Goal: Task Accomplishment & Management: Manage account settings

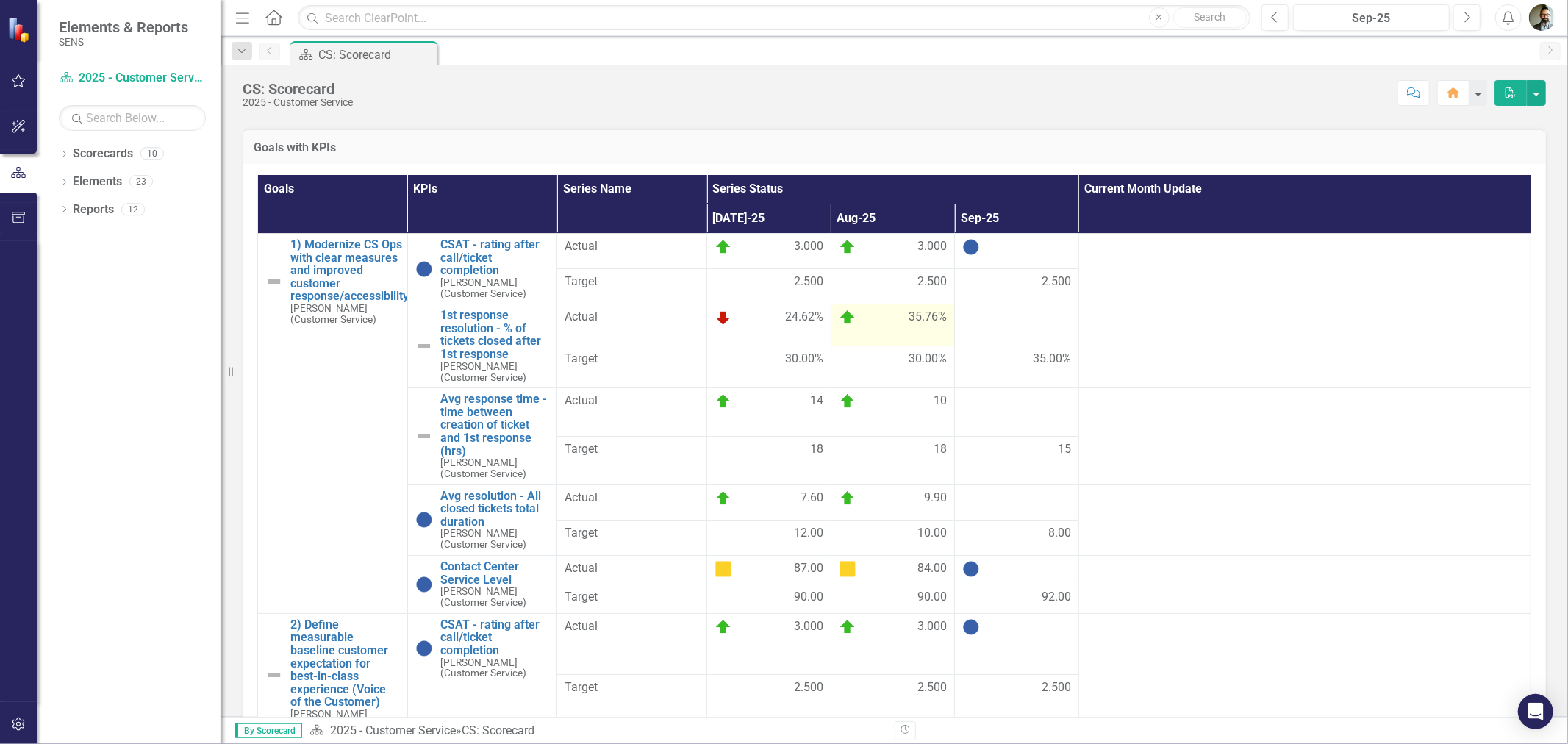
scroll to position [327, 0]
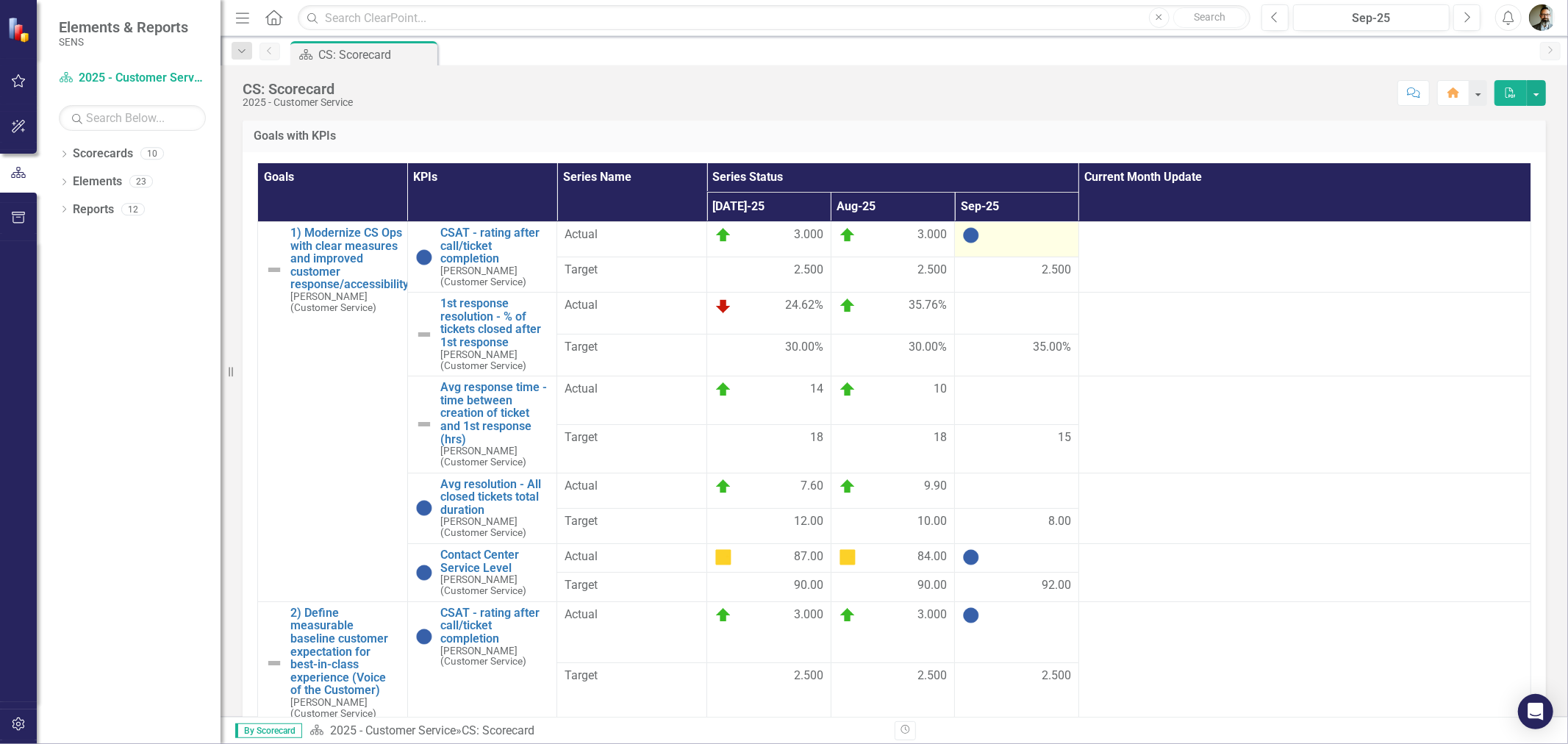
click at [973, 244] on div at bounding box center [1016, 235] width 109 height 18
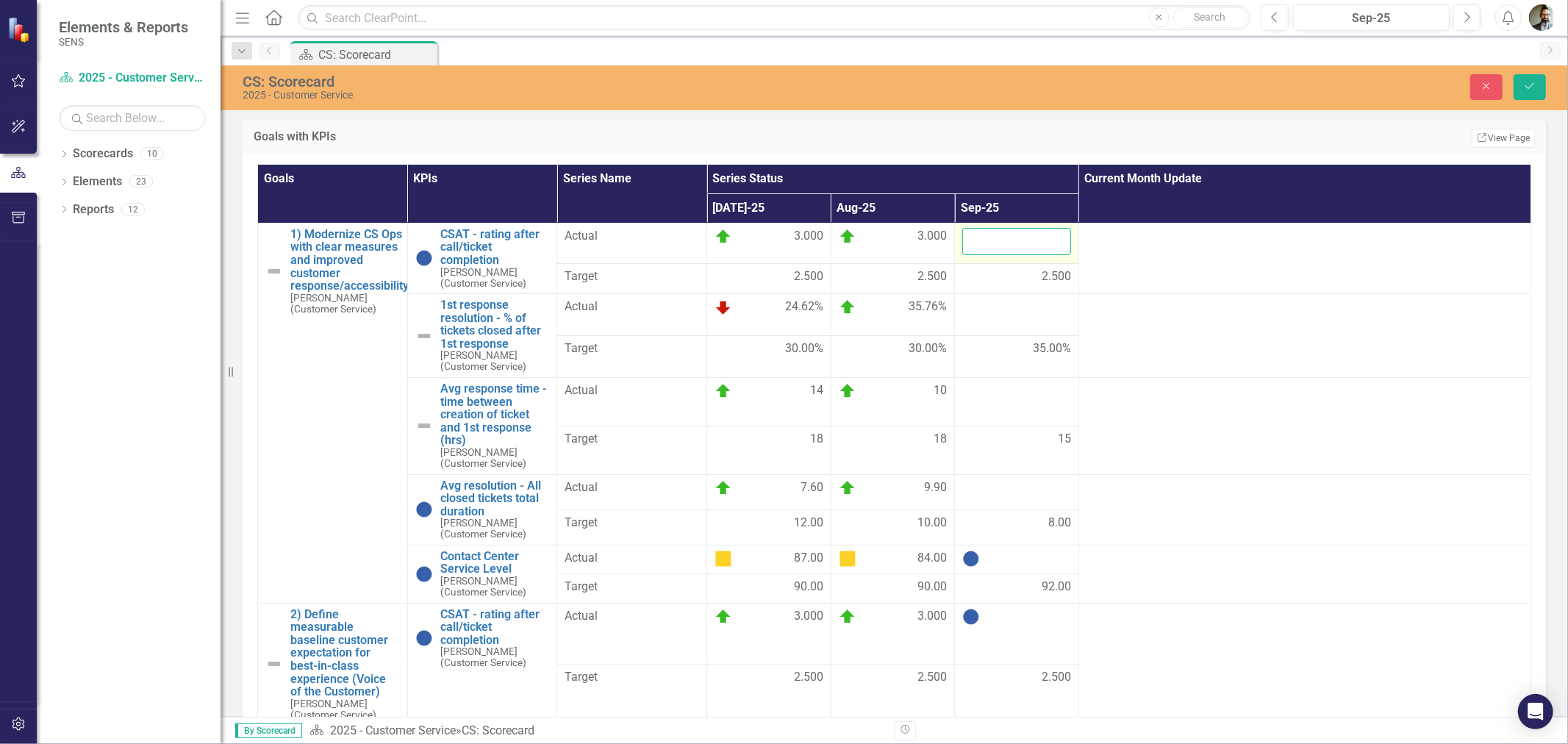
click at [989, 252] on input "number" at bounding box center [1016, 242] width 109 height 27
type input "3"
click at [1513, 74] on button "Save" at bounding box center [1529, 87] width 32 height 26
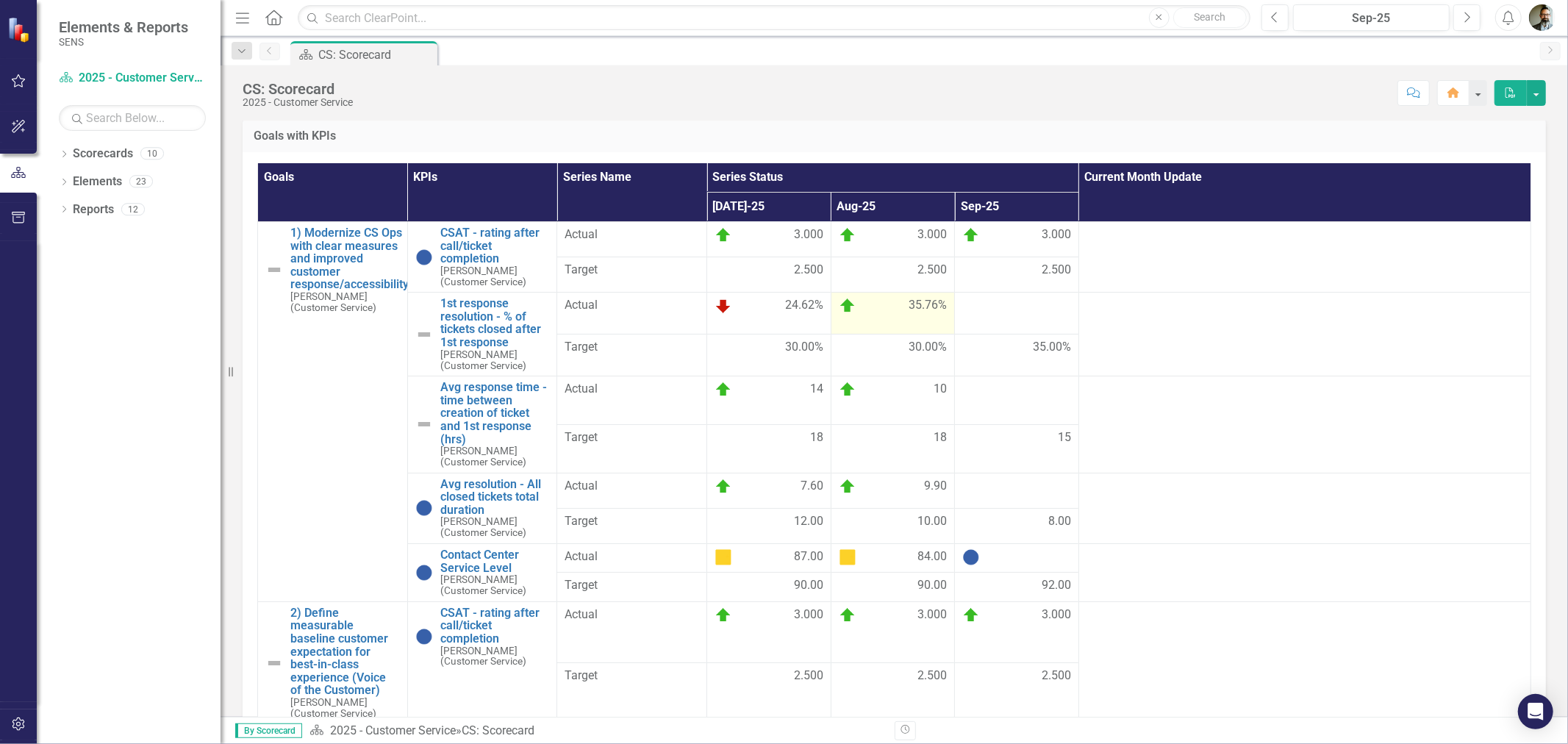
scroll to position [8, 0]
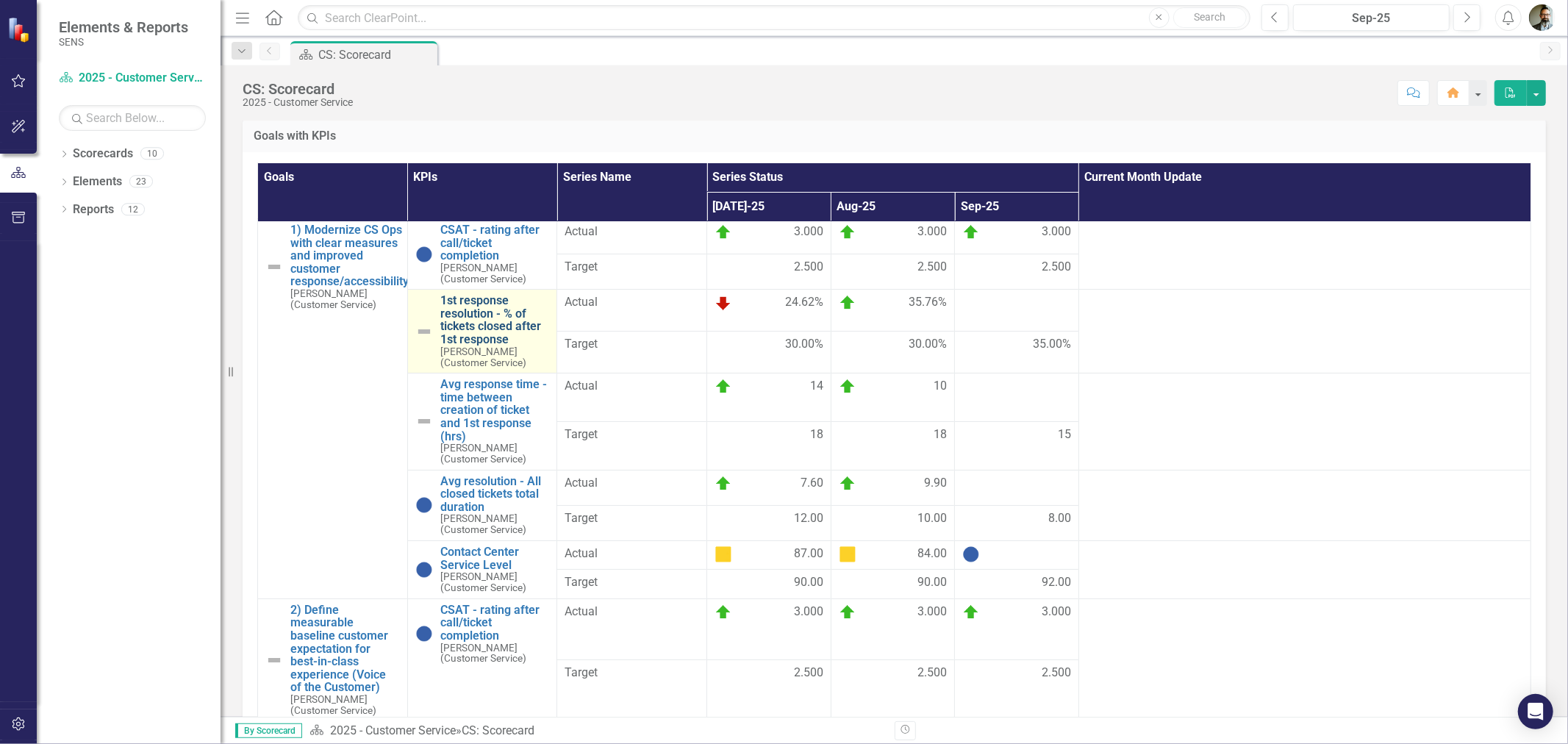
click at [498, 315] on link "1st response resolution - % of tickets closed after 1st response" at bounding box center [495, 320] width 109 height 51
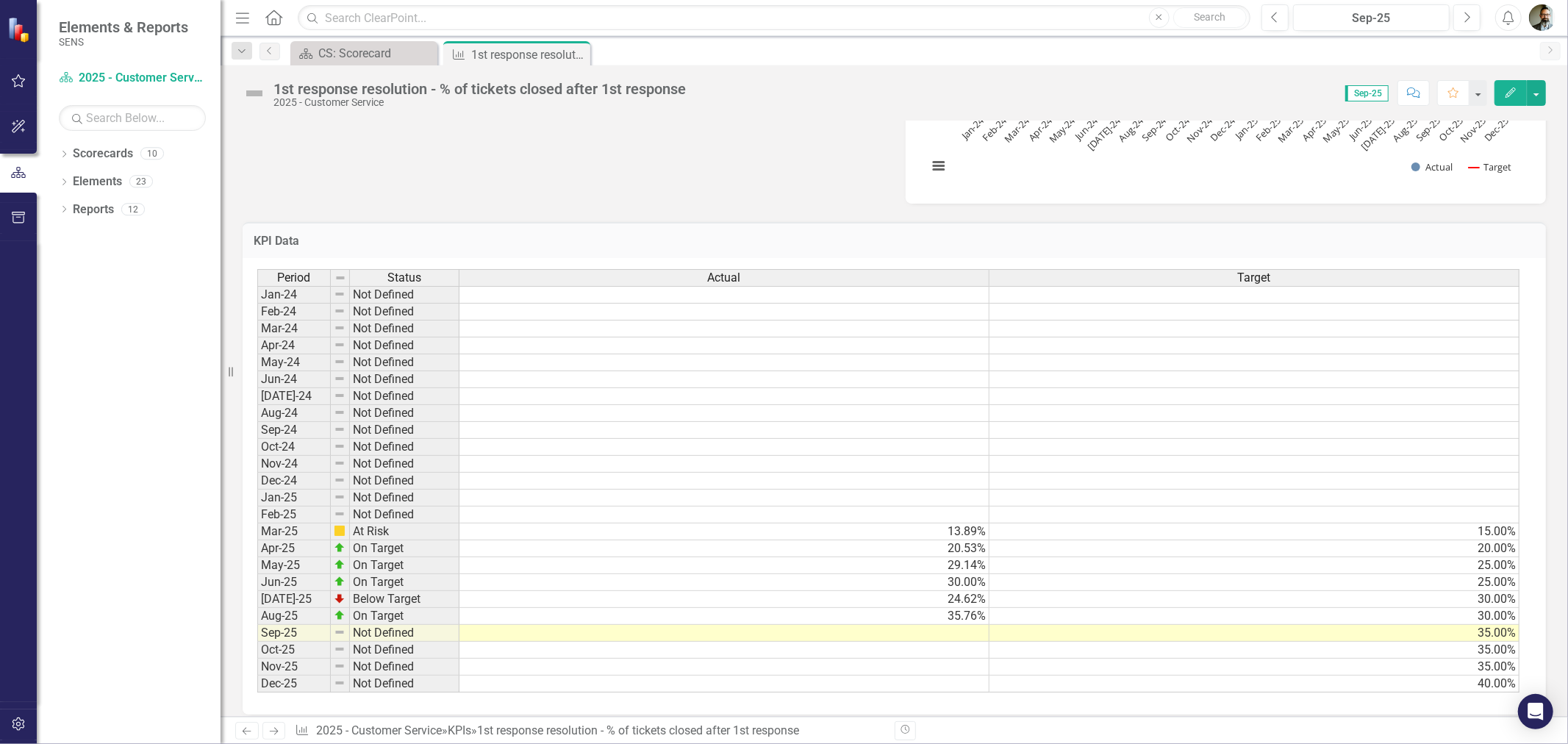
scroll to position [632, 0]
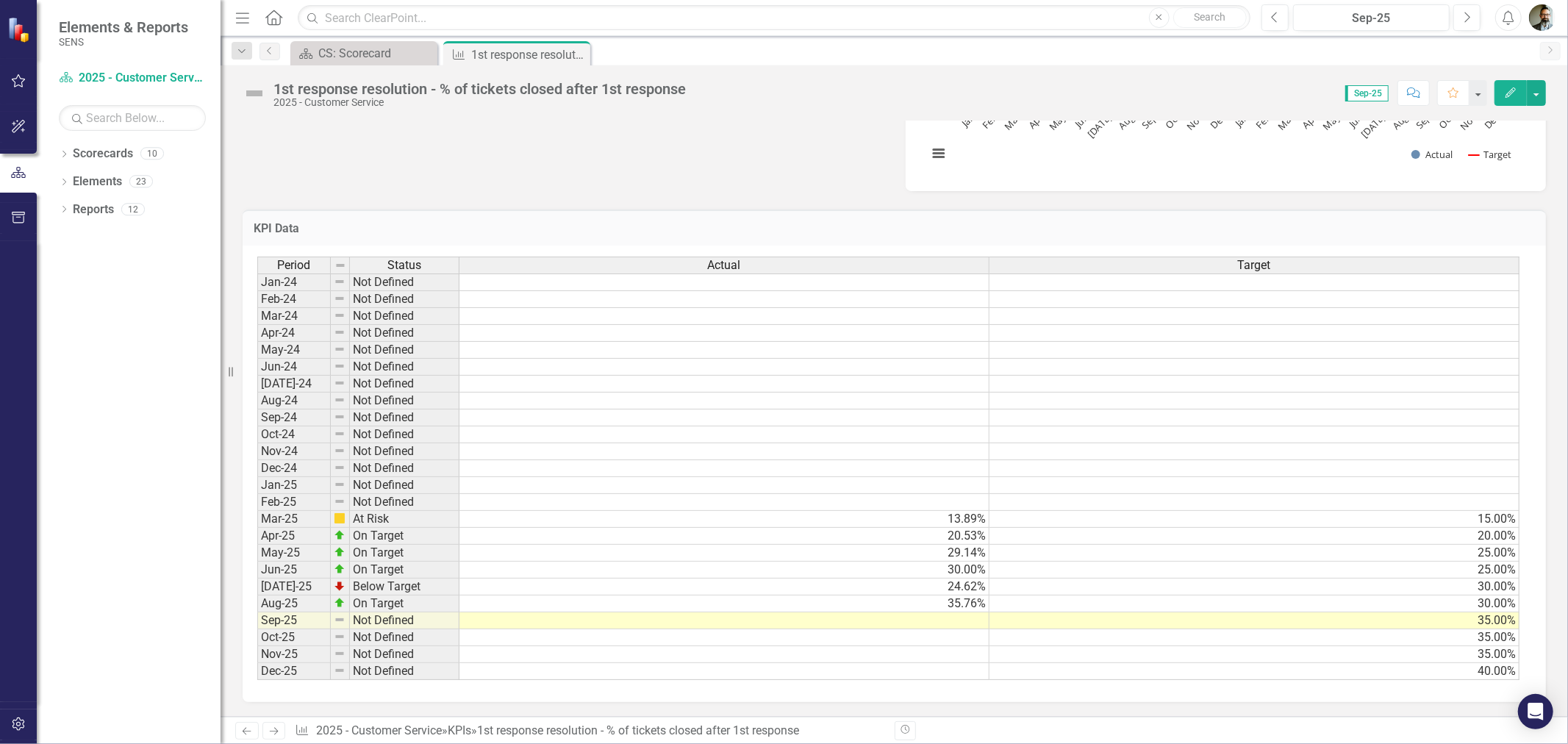
click at [970, 613] on td at bounding box center [724, 621] width 530 height 17
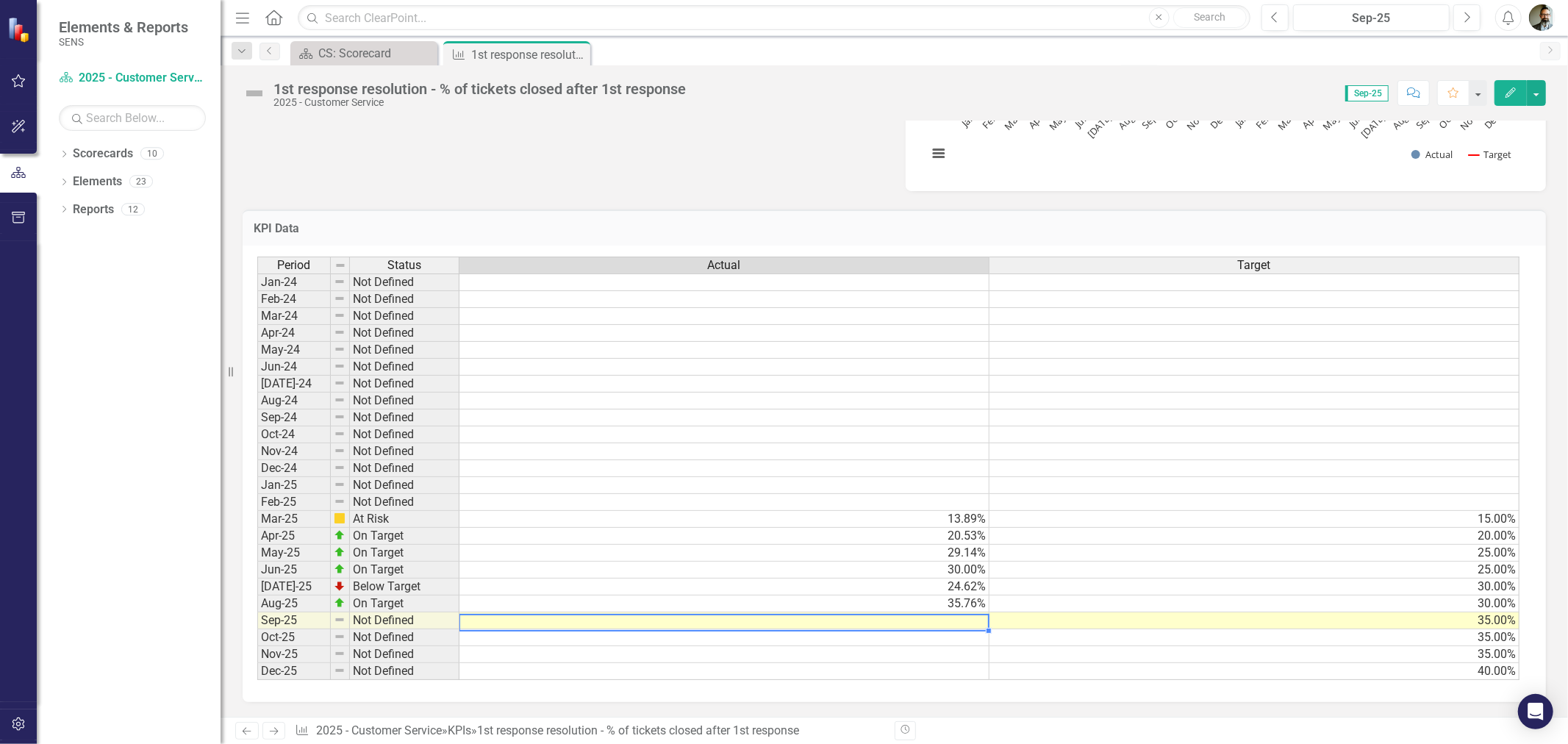
type textarea "33"
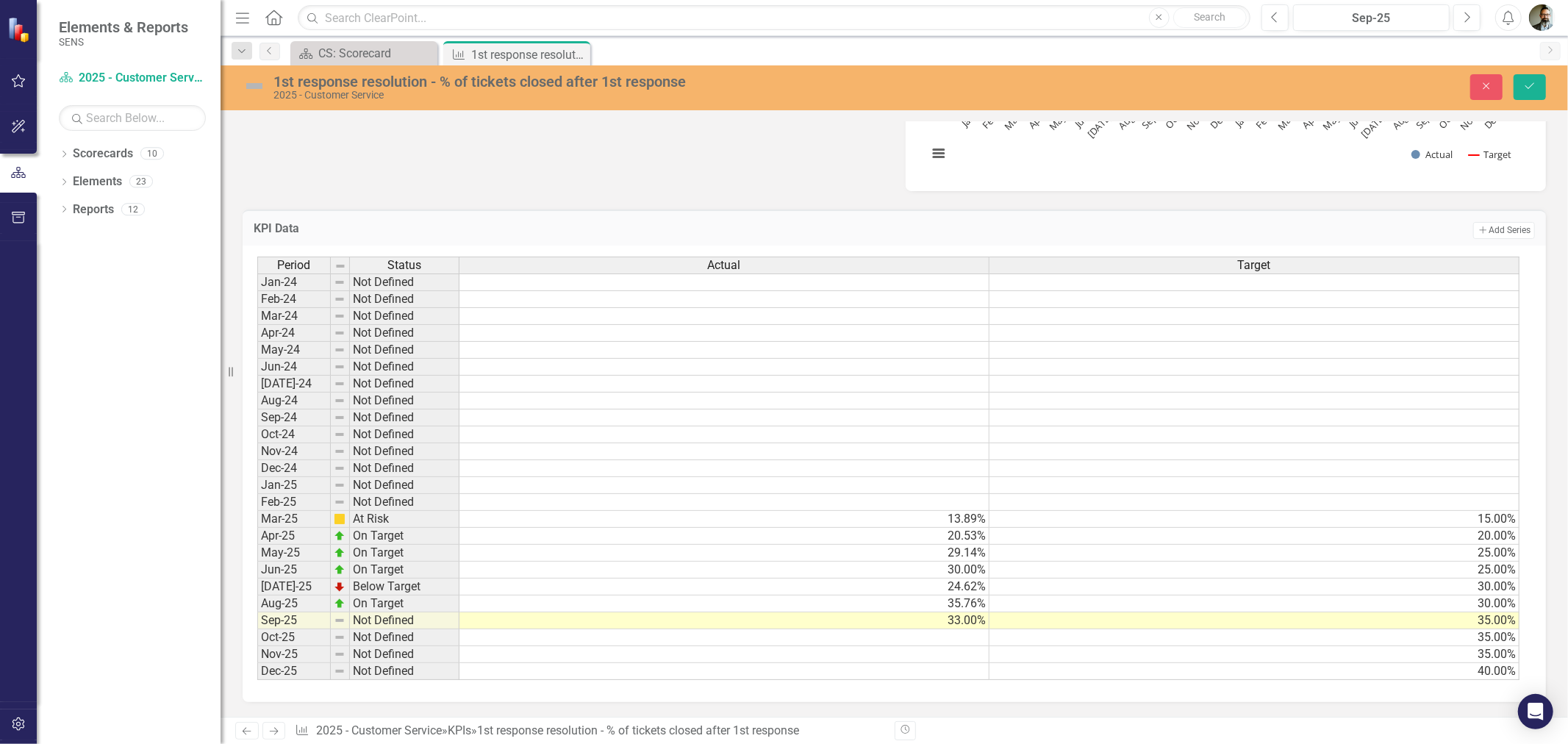
click at [247, 88] on img at bounding box center [254, 86] width 24 height 24
click at [251, 82] on img at bounding box center [254, 86] width 24 height 24
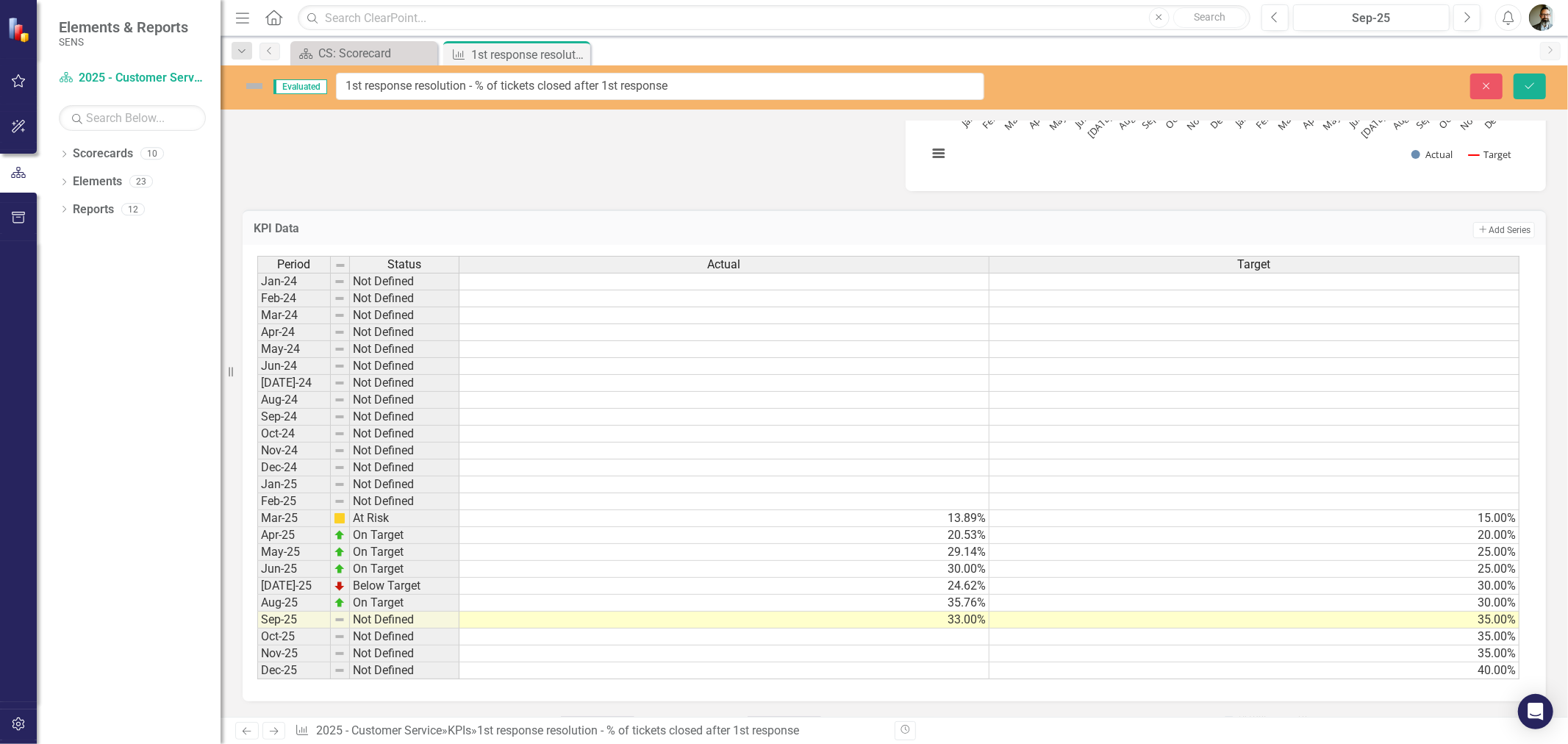
click at [259, 88] on img at bounding box center [254, 86] width 24 height 24
click at [1533, 88] on icon "Save" at bounding box center [1530, 86] width 13 height 10
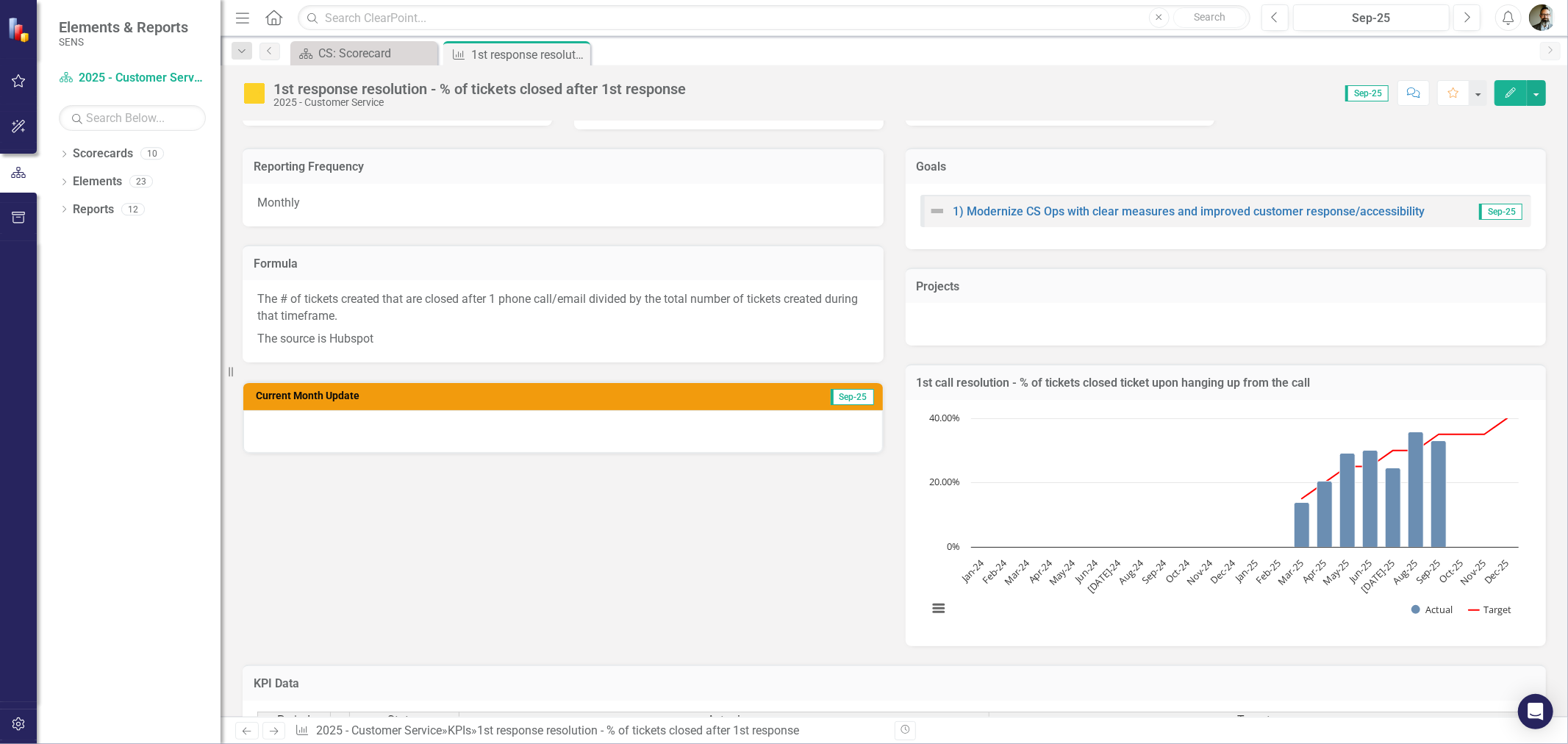
scroll to position [0, 0]
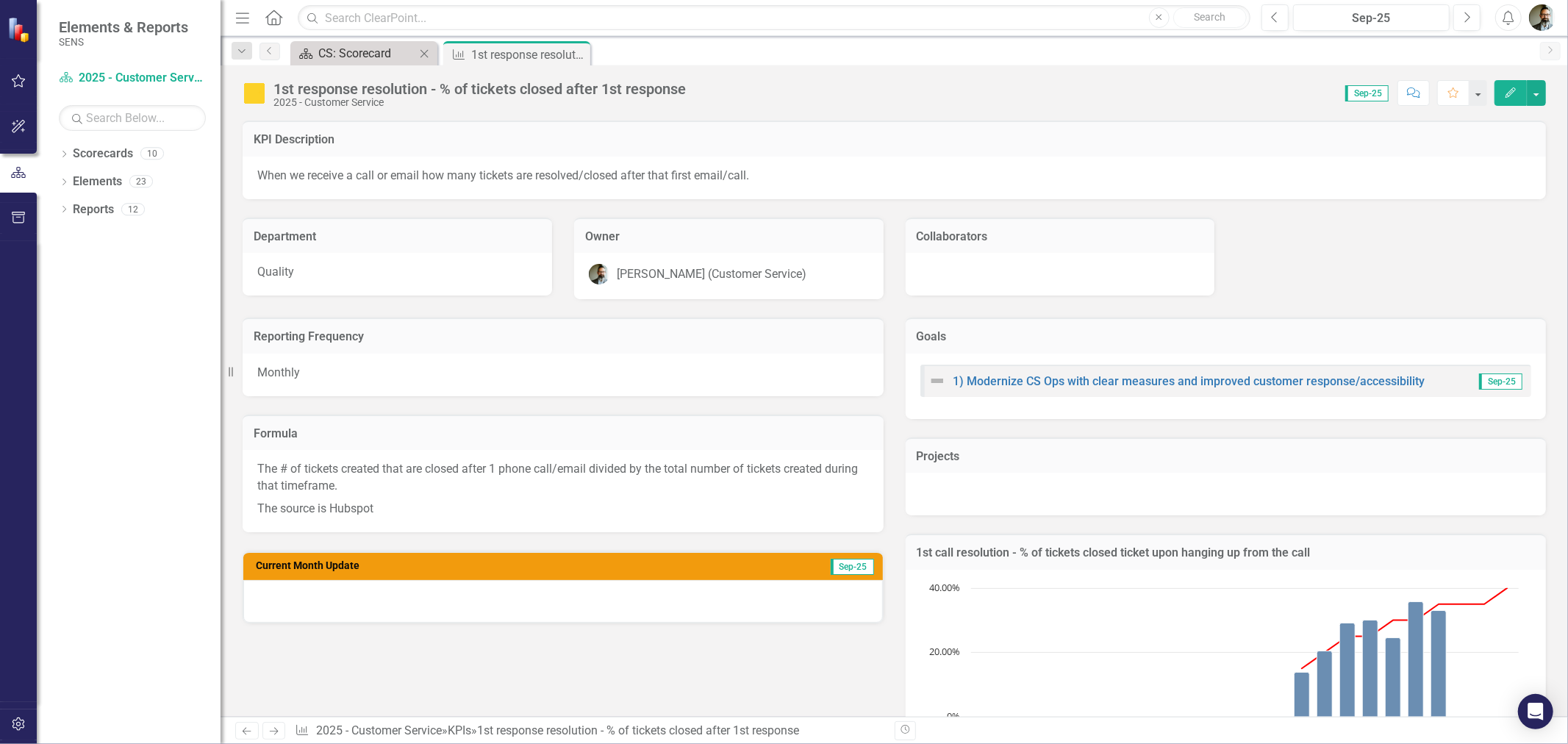
click at [335, 51] on div "CS: Scorecard" at bounding box center [366, 53] width 97 height 19
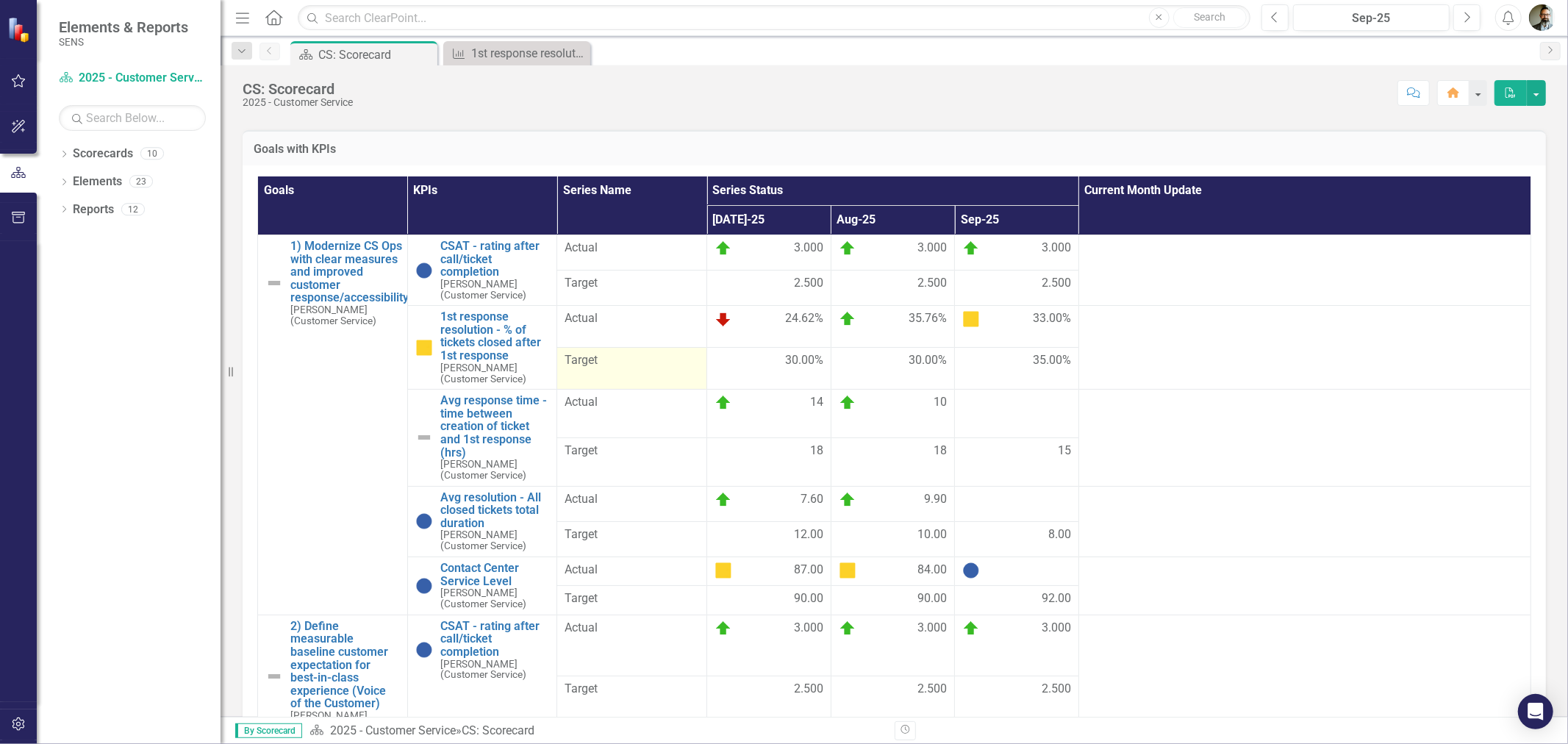
scroll to position [327, 0]
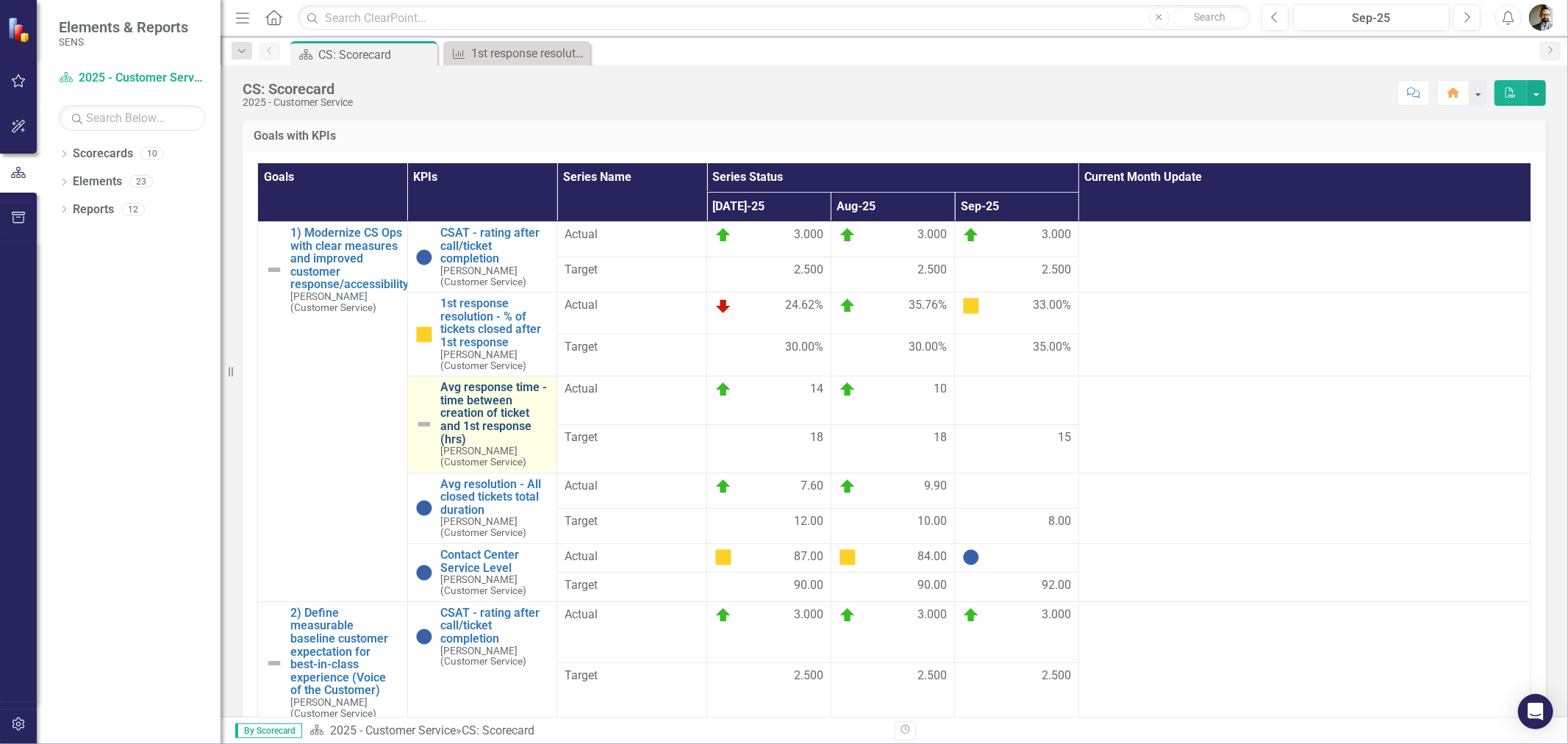
click at [486, 408] on link "Avg response time - time between creation of ticket and 1st response (hrs)" at bounding box center [495, 413] width 109 height 65
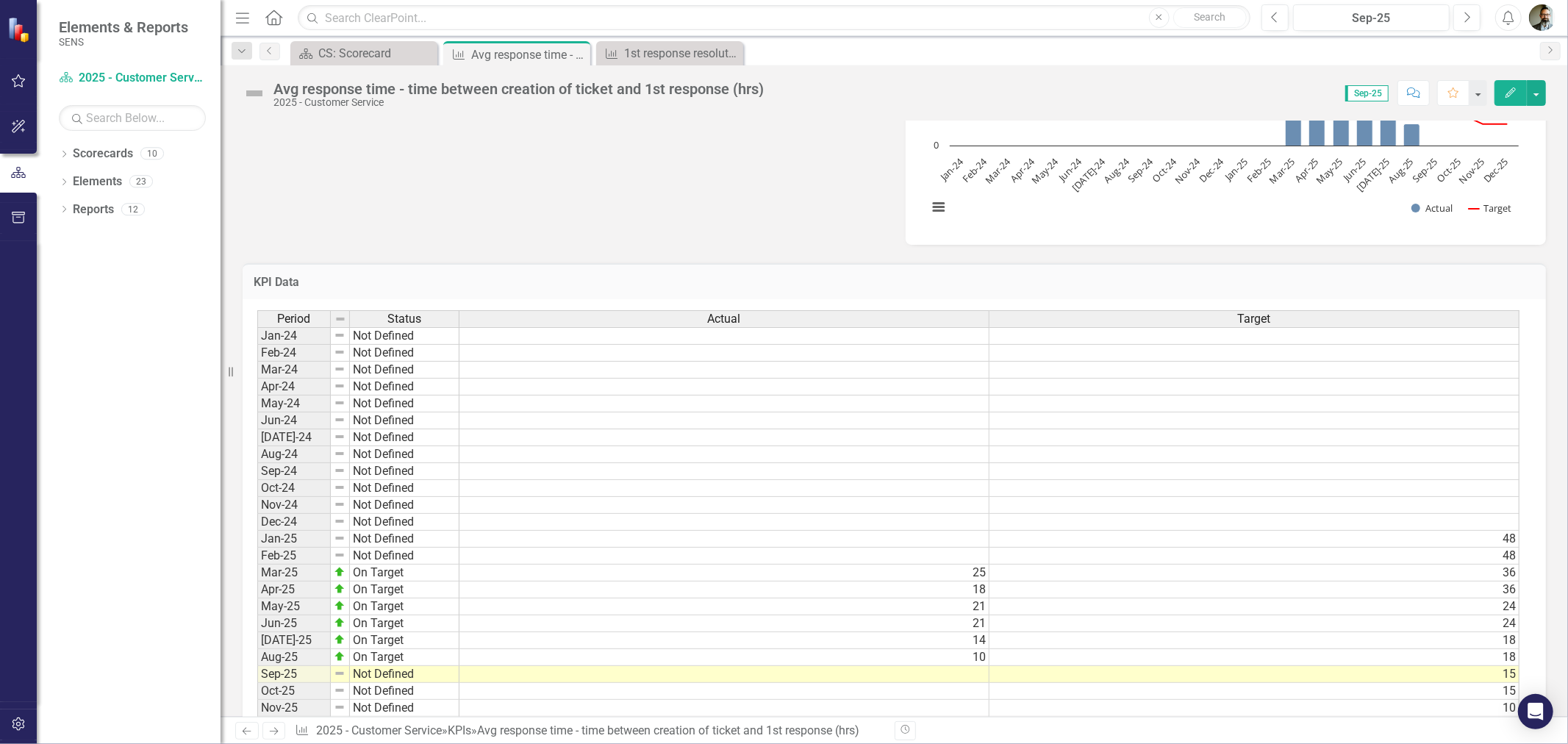
scroll to position [632, 0]
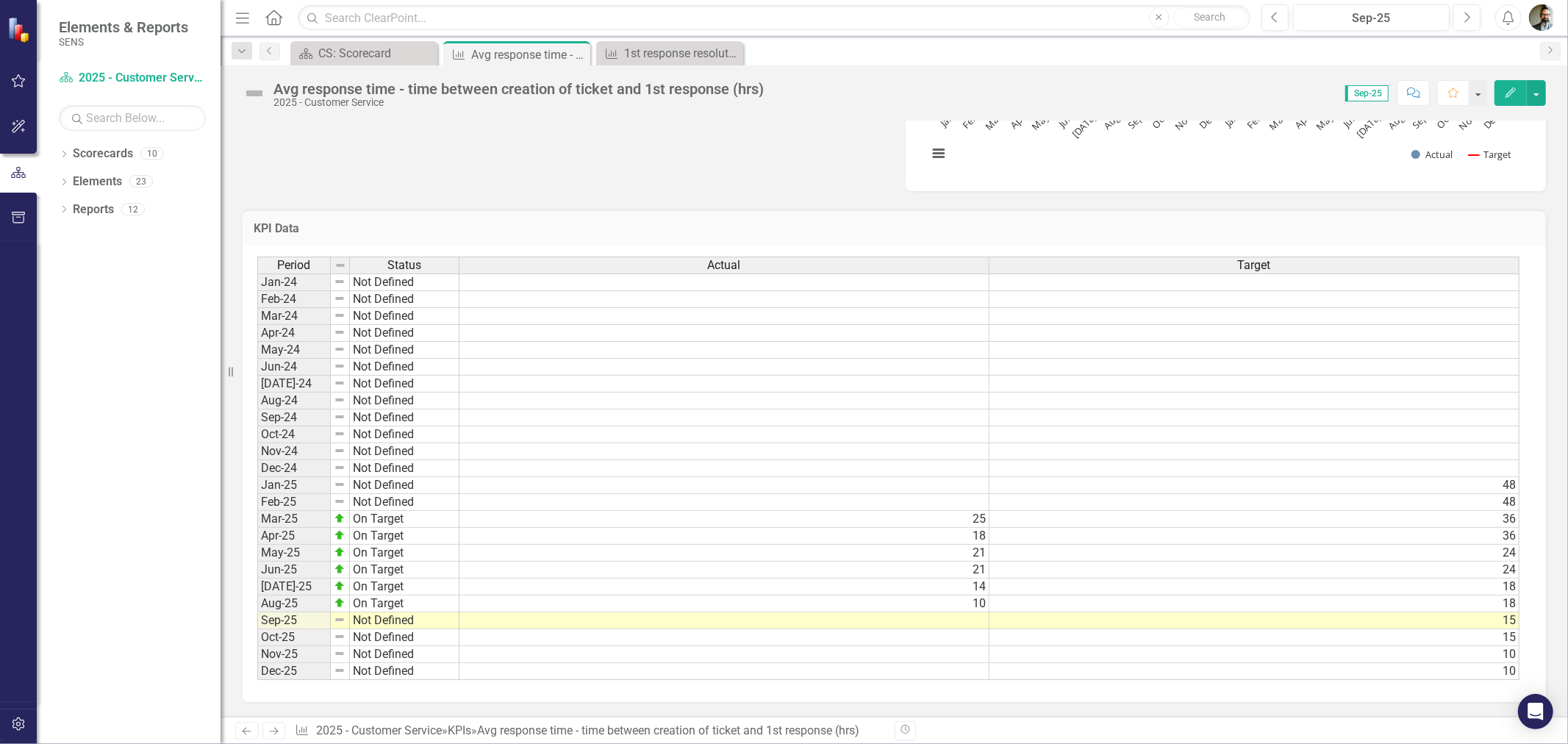
click at [972, 613] on td at bounding box center [724, 621] width 530 height 17
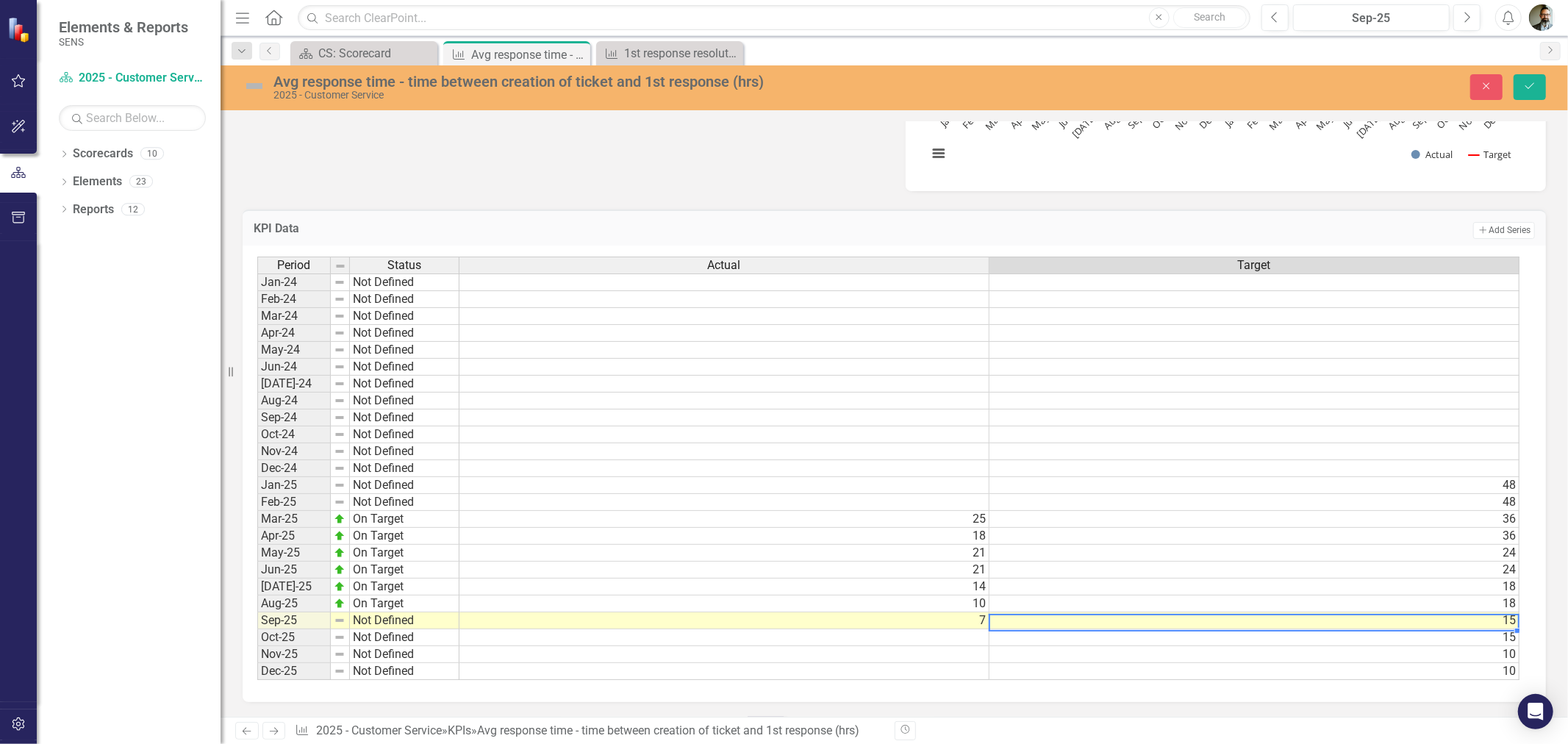
scroll to position [0, 9]
type textarea "15"
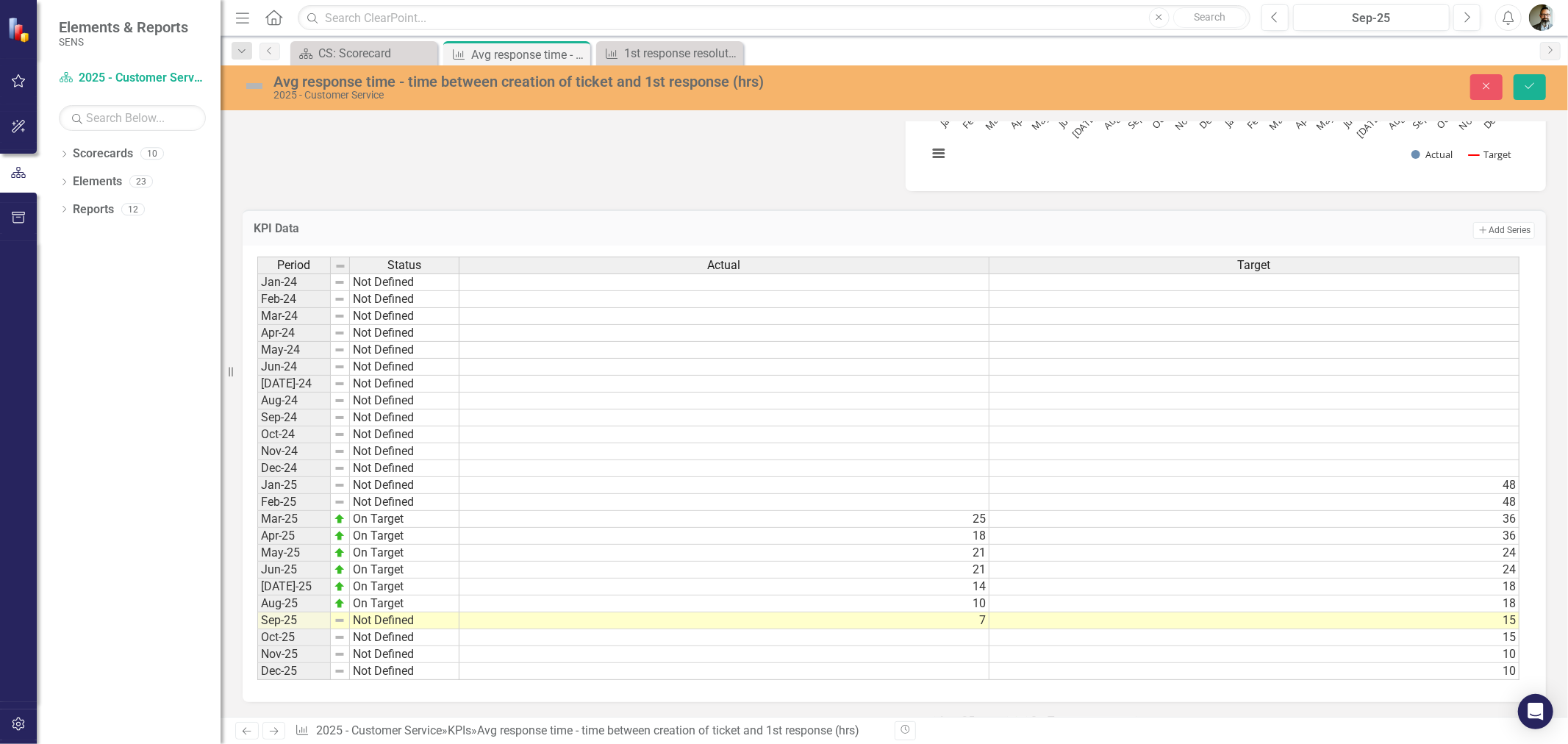
click at [378, 54] on div "CS: Scorecard" at bounding box center [366, 53] width 97 height 19
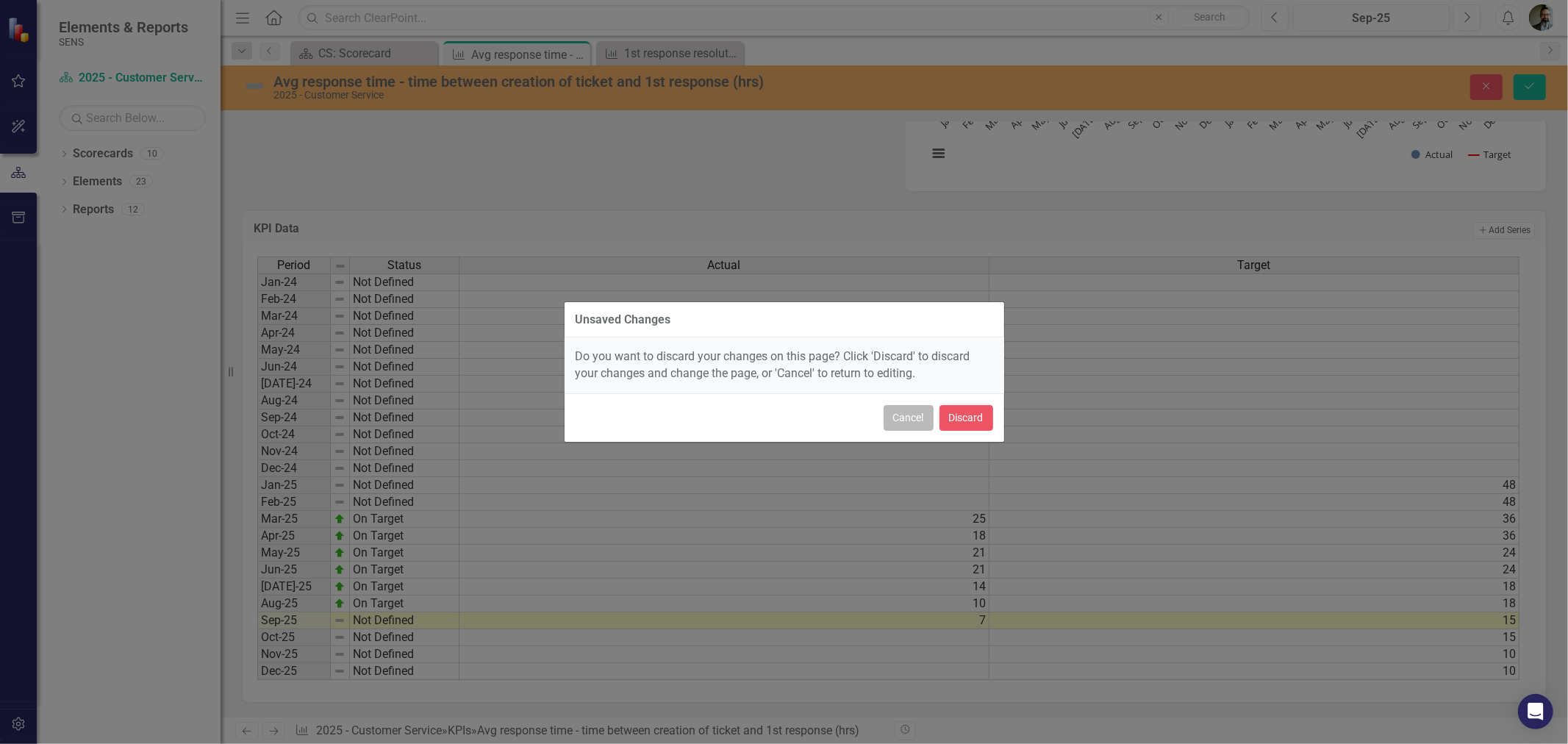
click at [890, 406] on button "Cancel" at bounding box center [908, 417] width 50 height 26
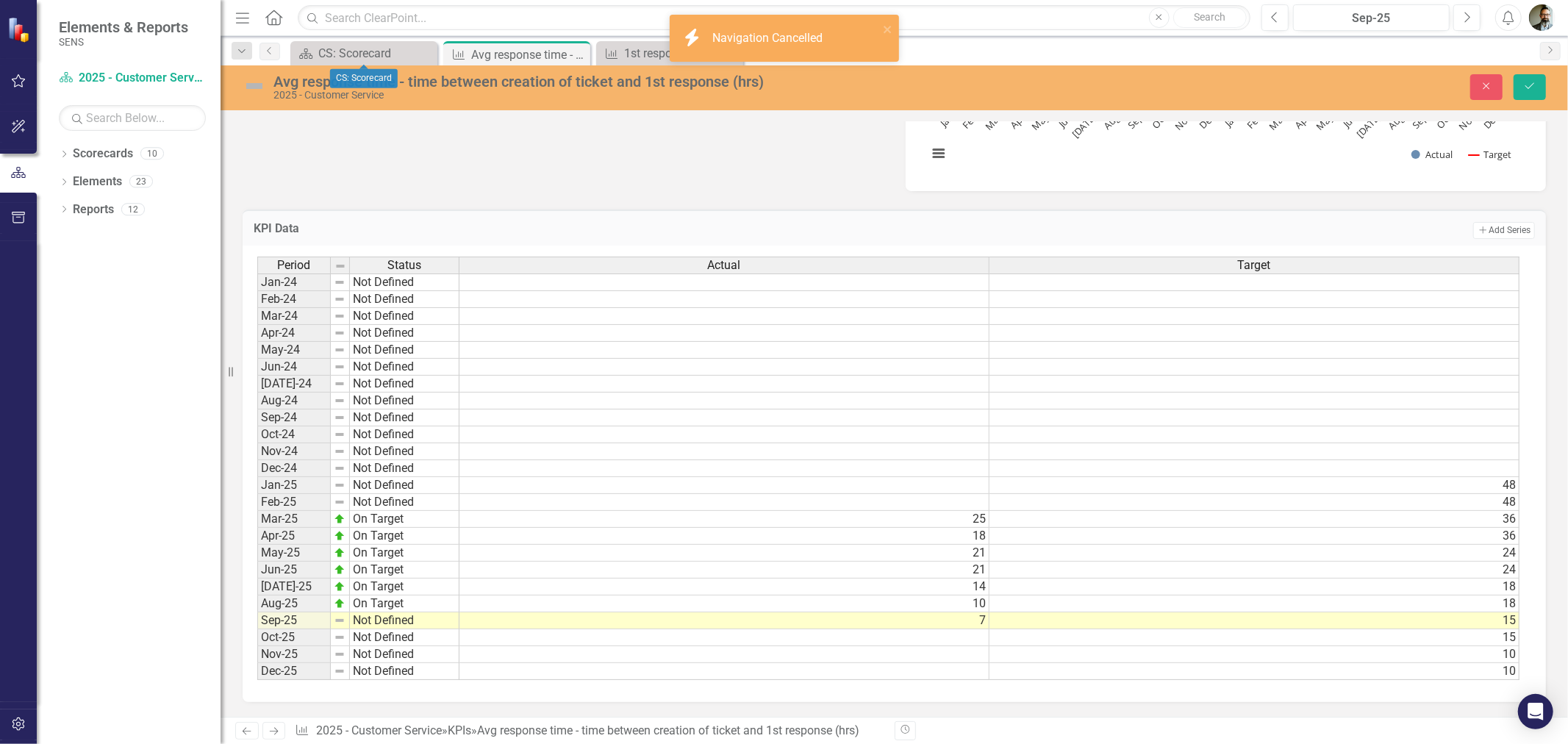
click at [1525, 82] on icon "Save" at bounding box center [1530, 86] width 13 height 10
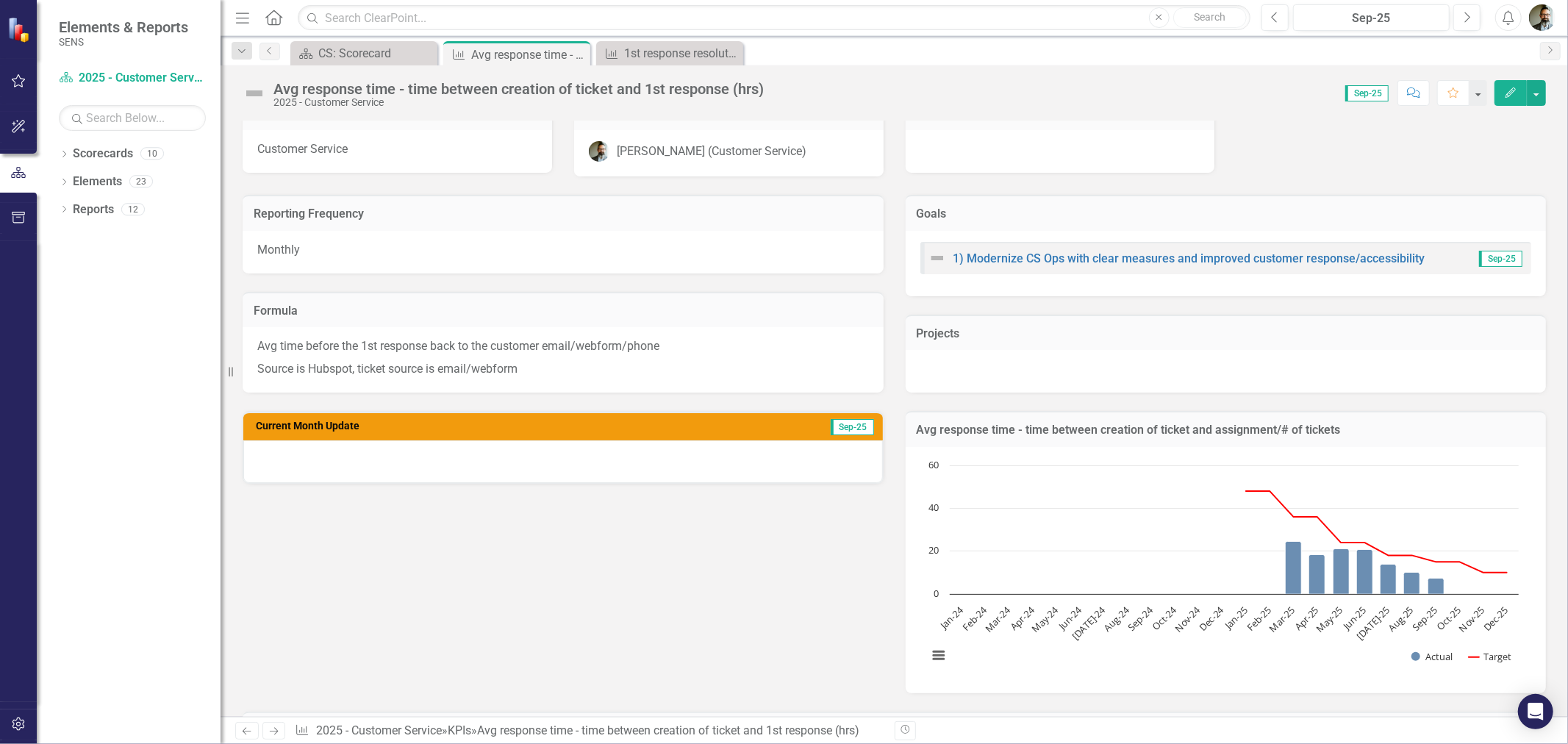
scroll to position [0, 0]
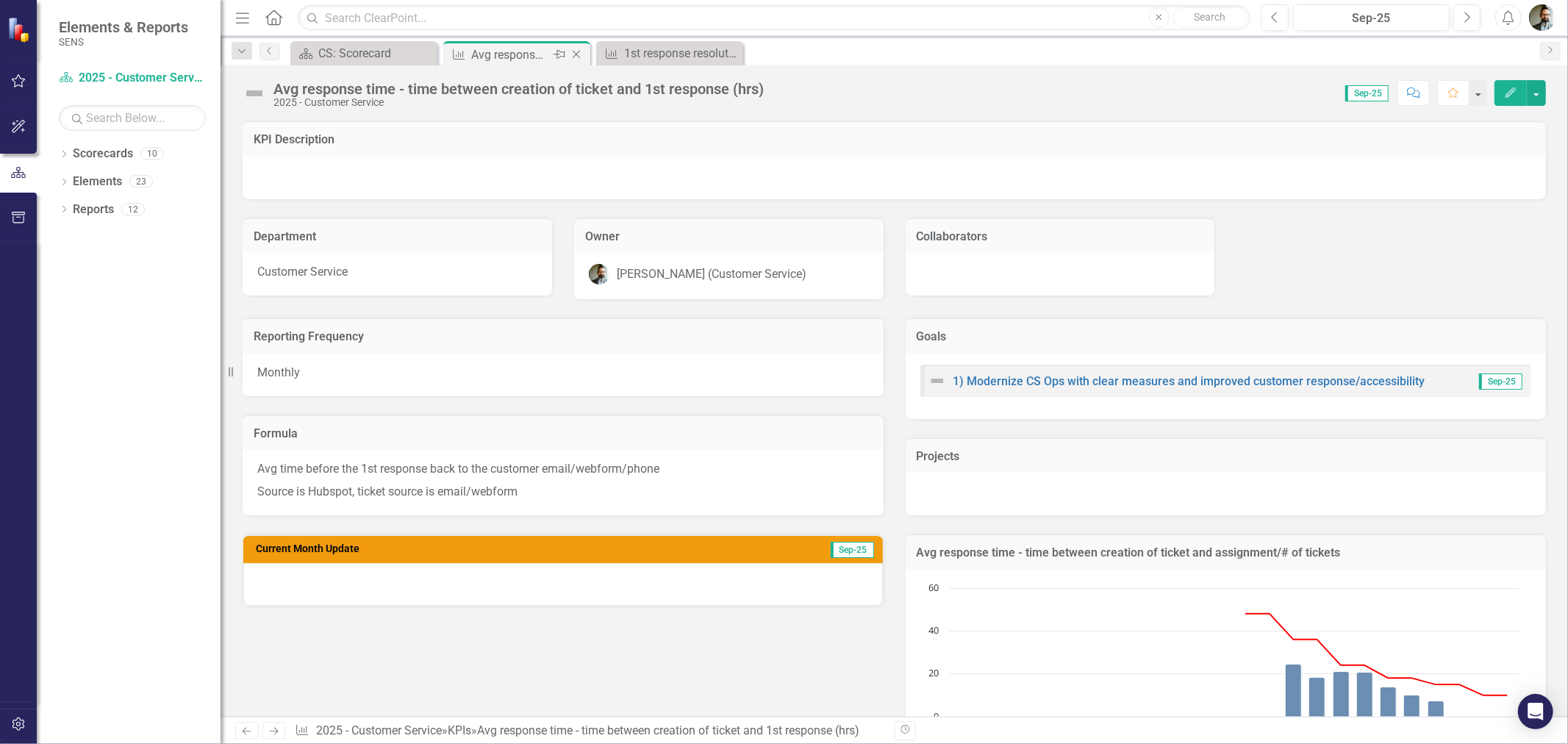
click at [577, 59] on icon "Close" at bounding box center [575, 55] width 14 height 12
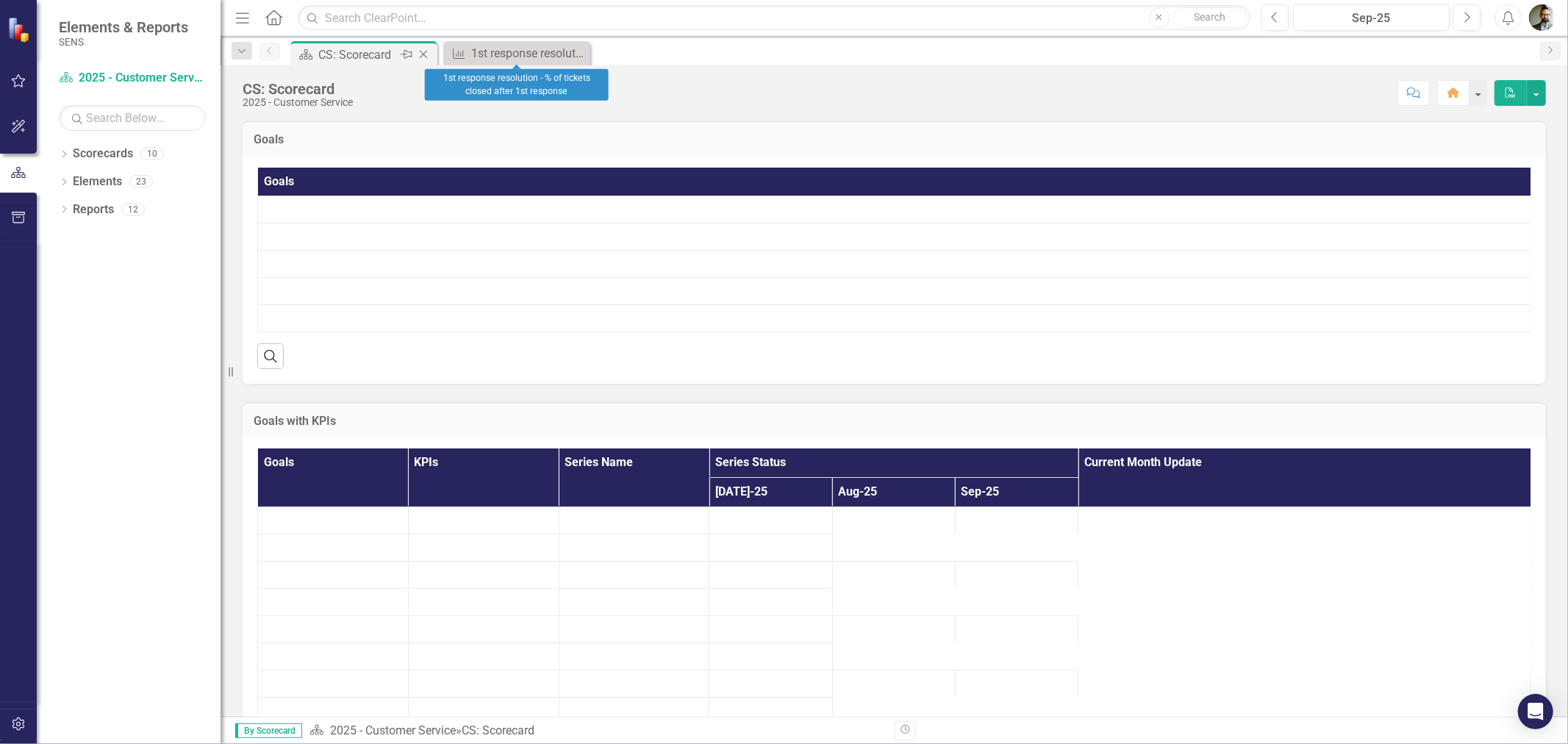
click at [364, 47] on div "CS: Scorecard" at bounding box center [357, 55] width 78 height 19
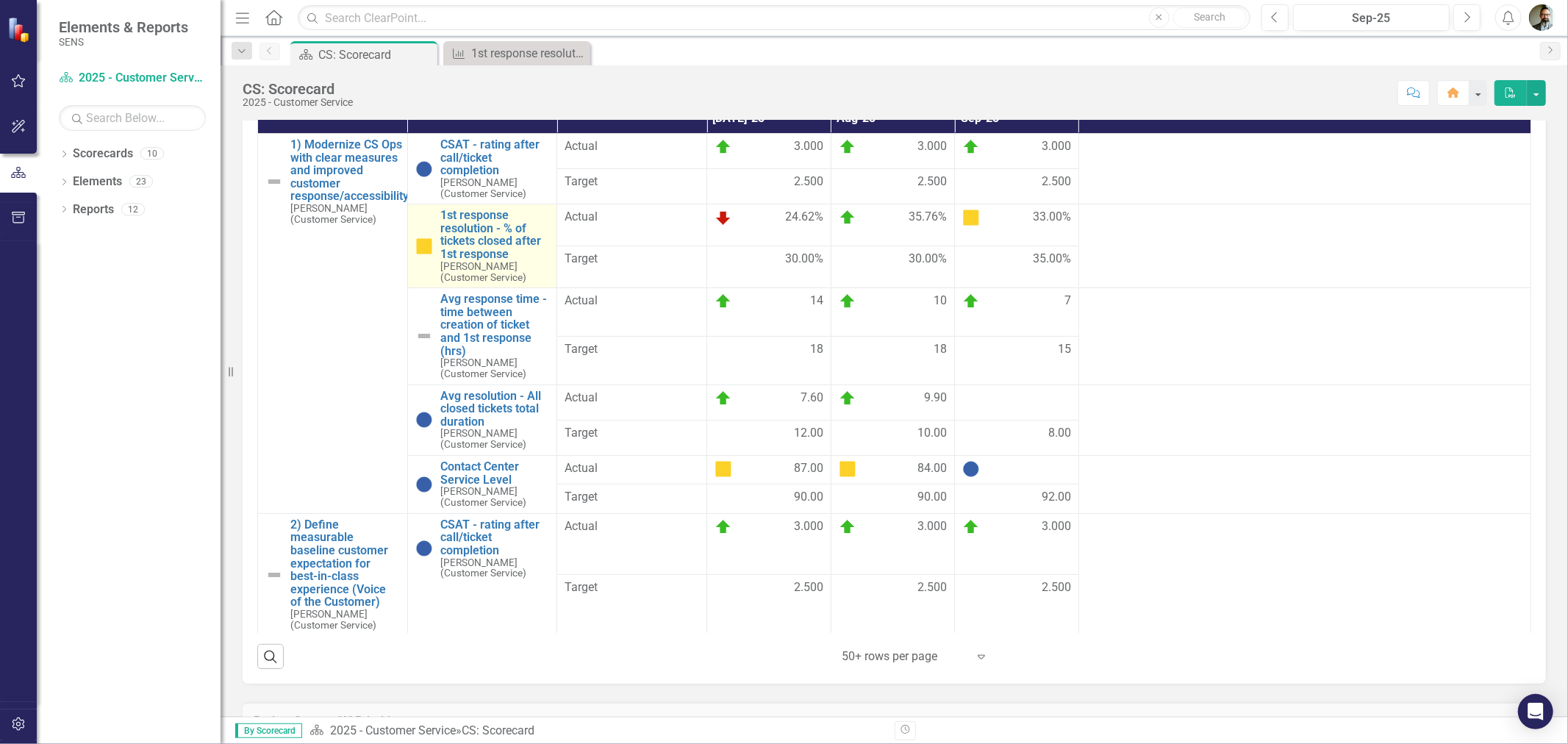
scroll to position [408, 0]
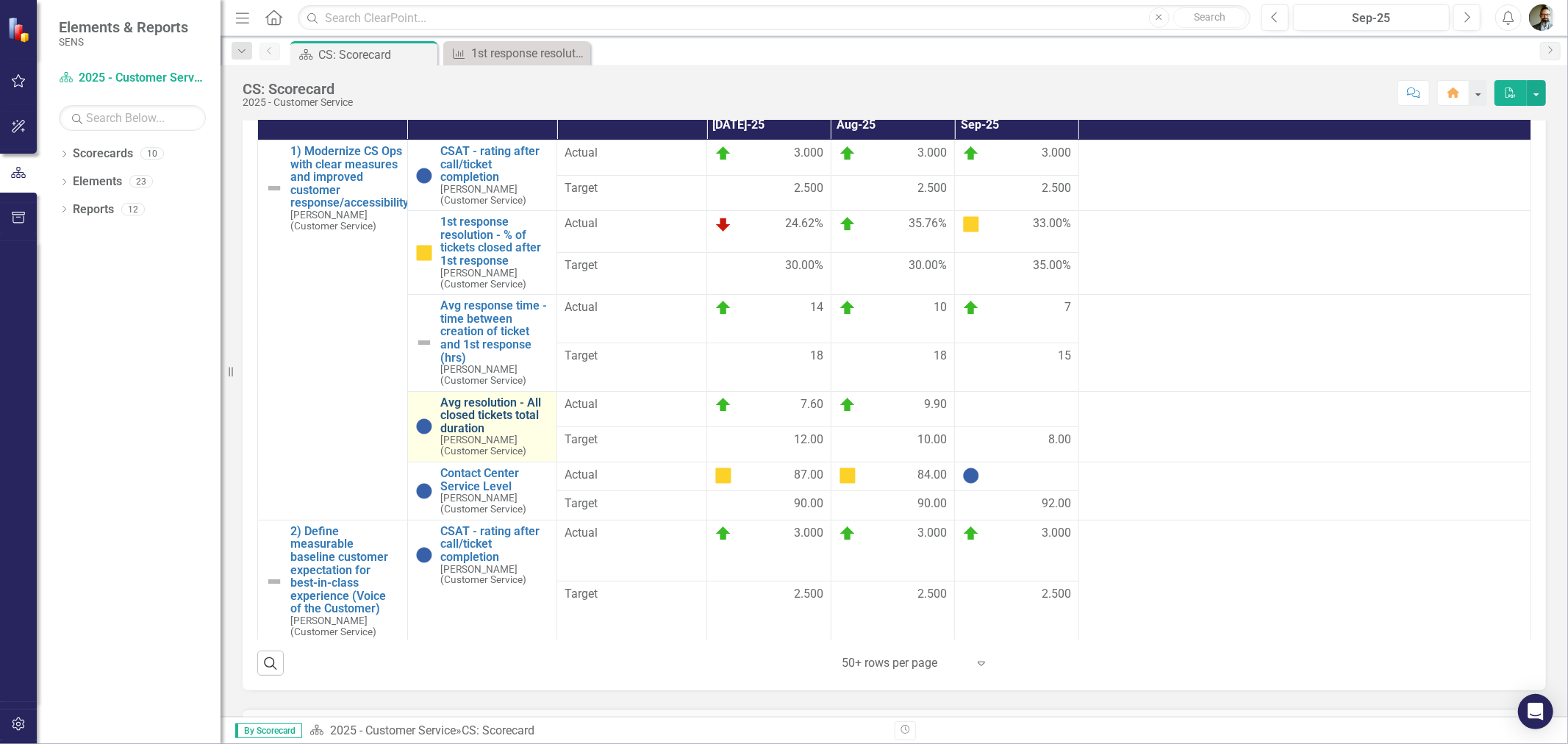
click at [488, 422] on link "Avg resolution - All closed tickets total duration" at bounding box center [495, 416] width 109 height 39
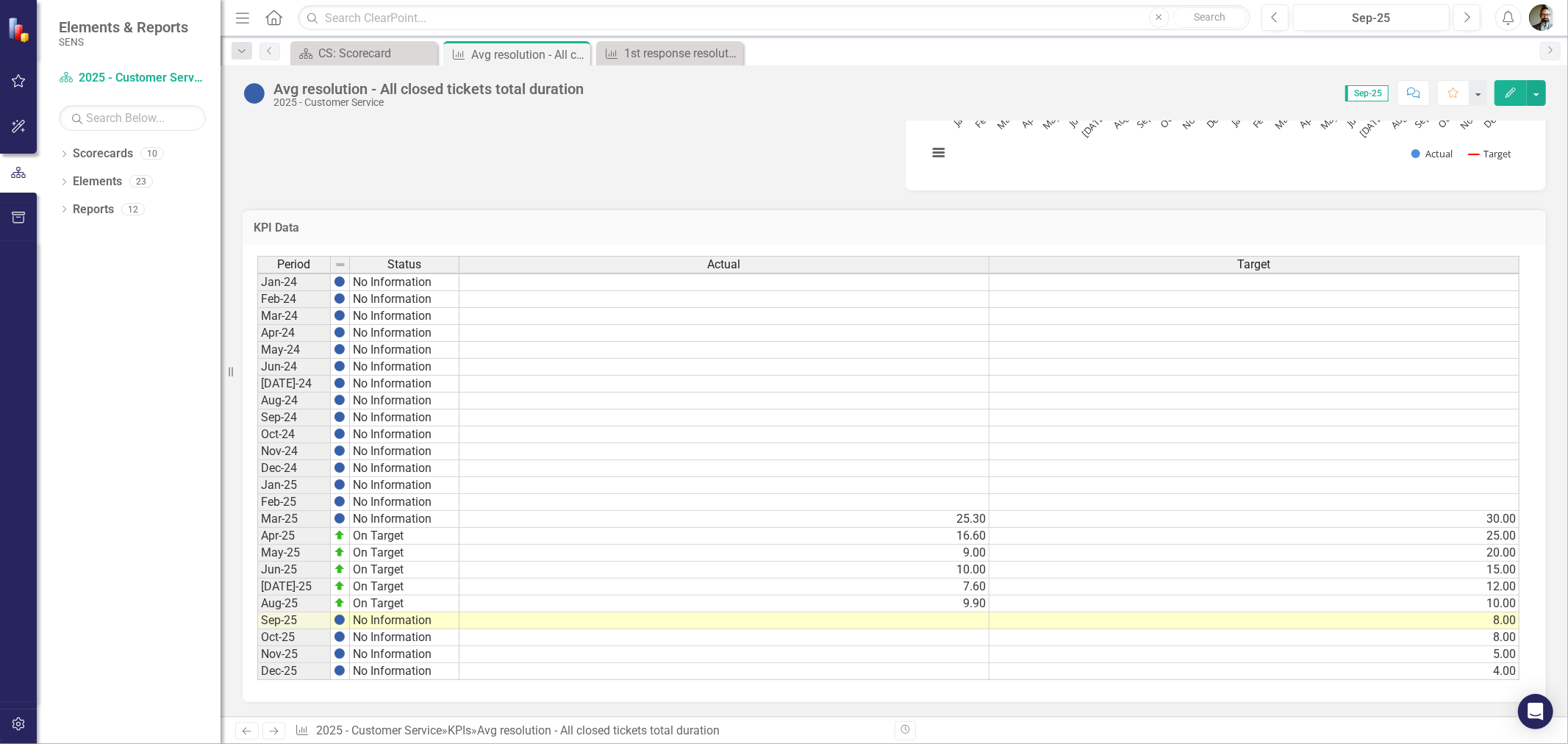
scroll to position [2, 0]
click at [387, 50] on div "CS: Scorecard" at bounding box center [366, 53] width 97 height 19
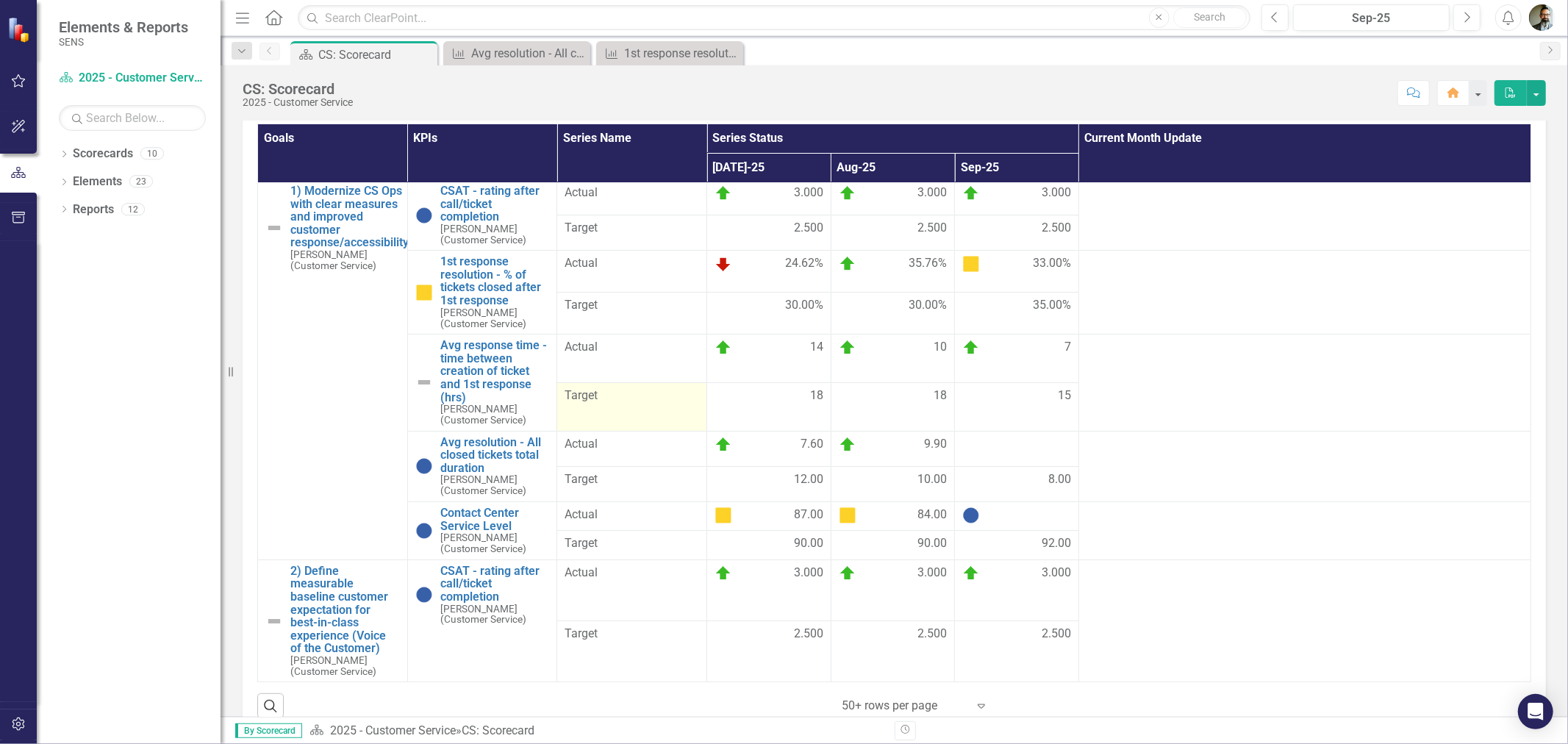
scroll to position [408, 0]
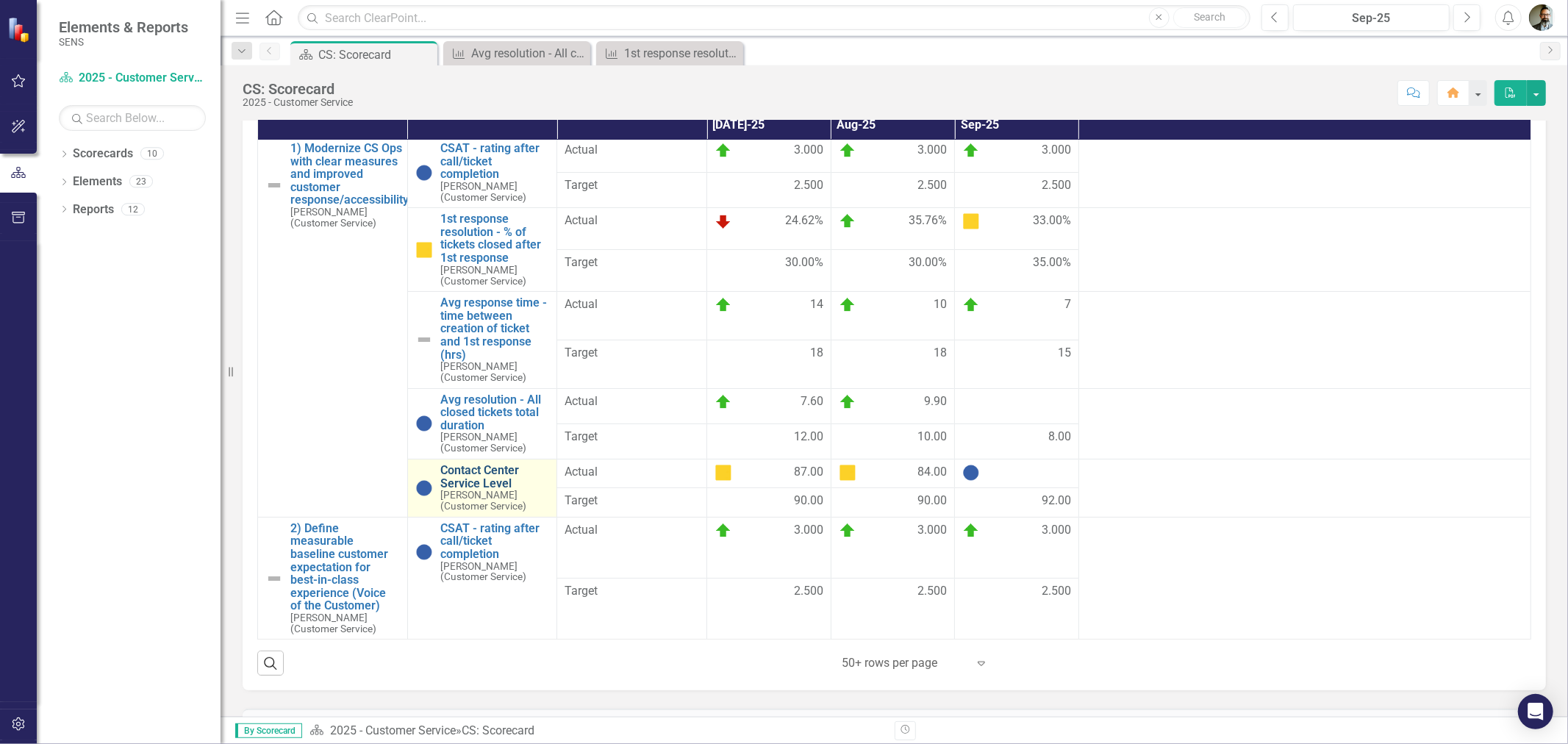
click at [466, 480] on link "Contact Center Service Level" at bounding box center [495, 476] width 109 height 26
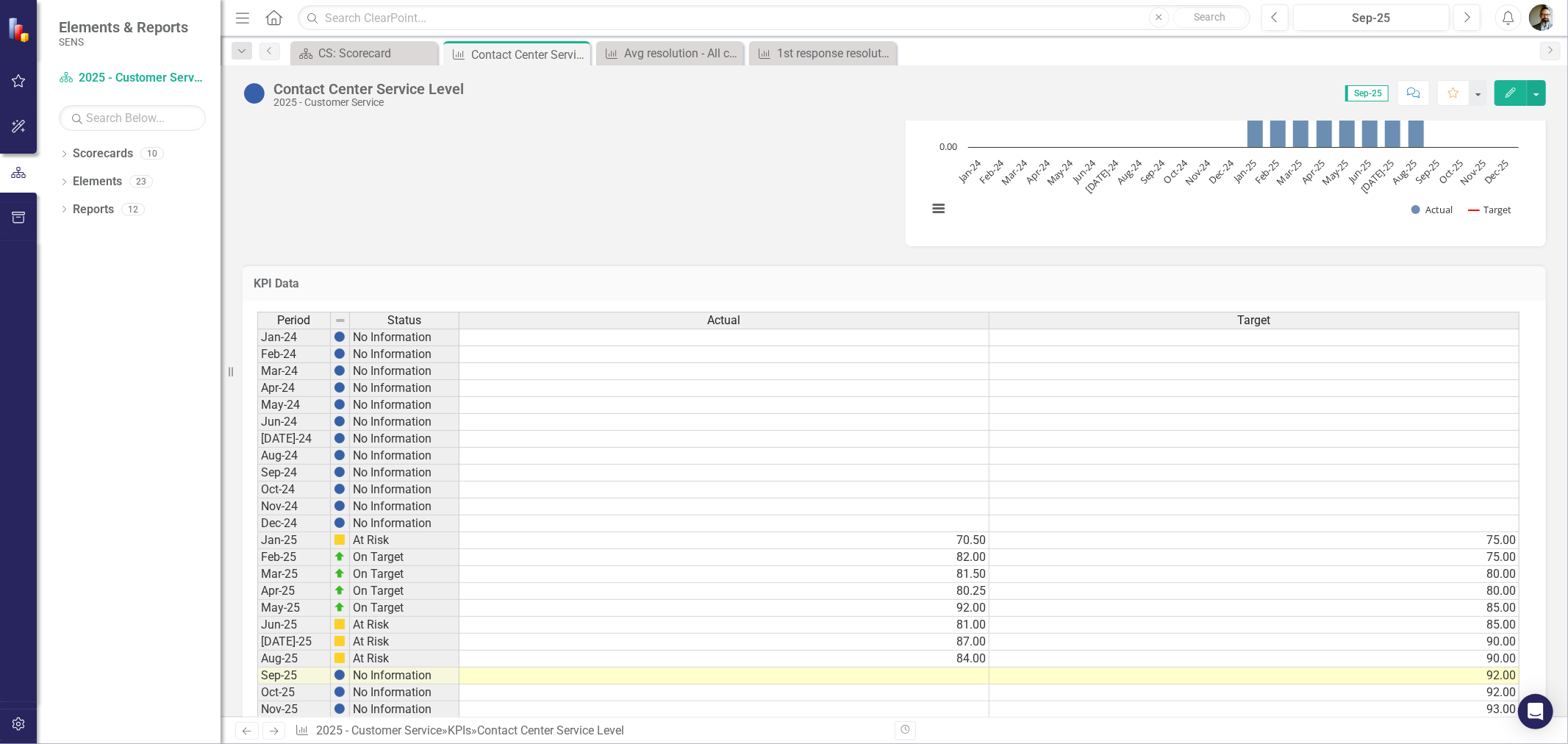
scroll to position [632, 0]
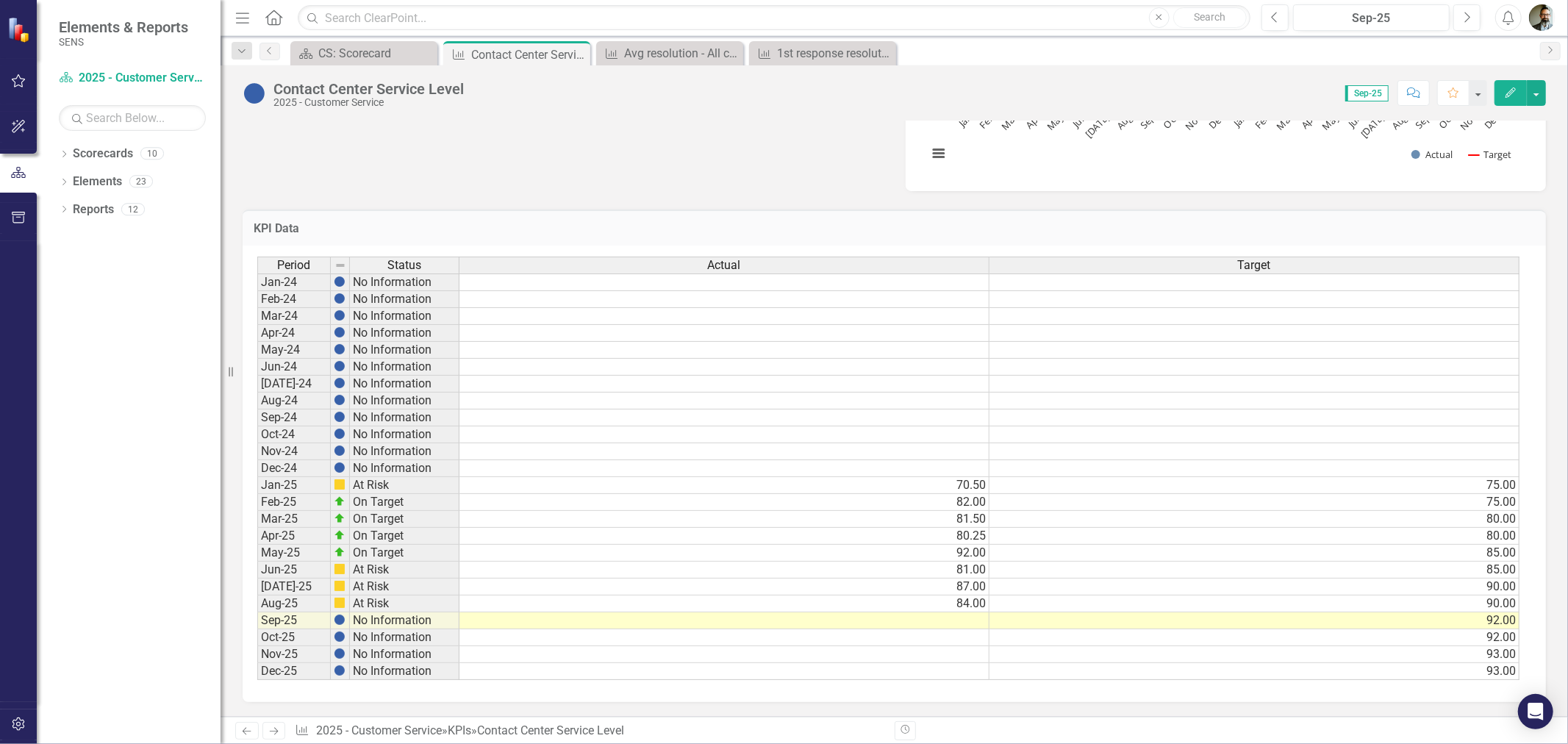
click at [973, 613] on td at bounding box center [724, 621] width 530 height 17
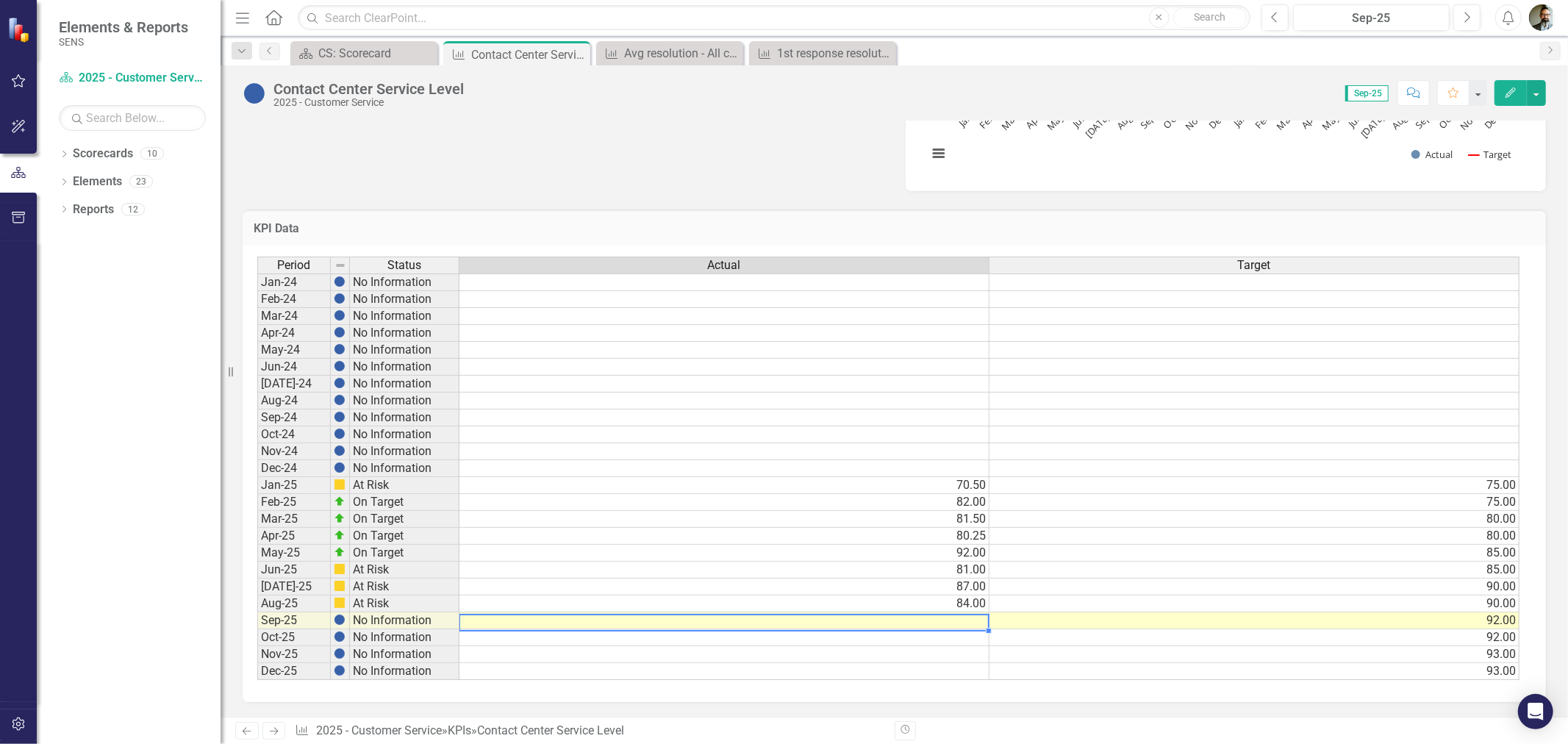
click at [960, 614] on td at bounding box center [724, 621] width 530 height 17
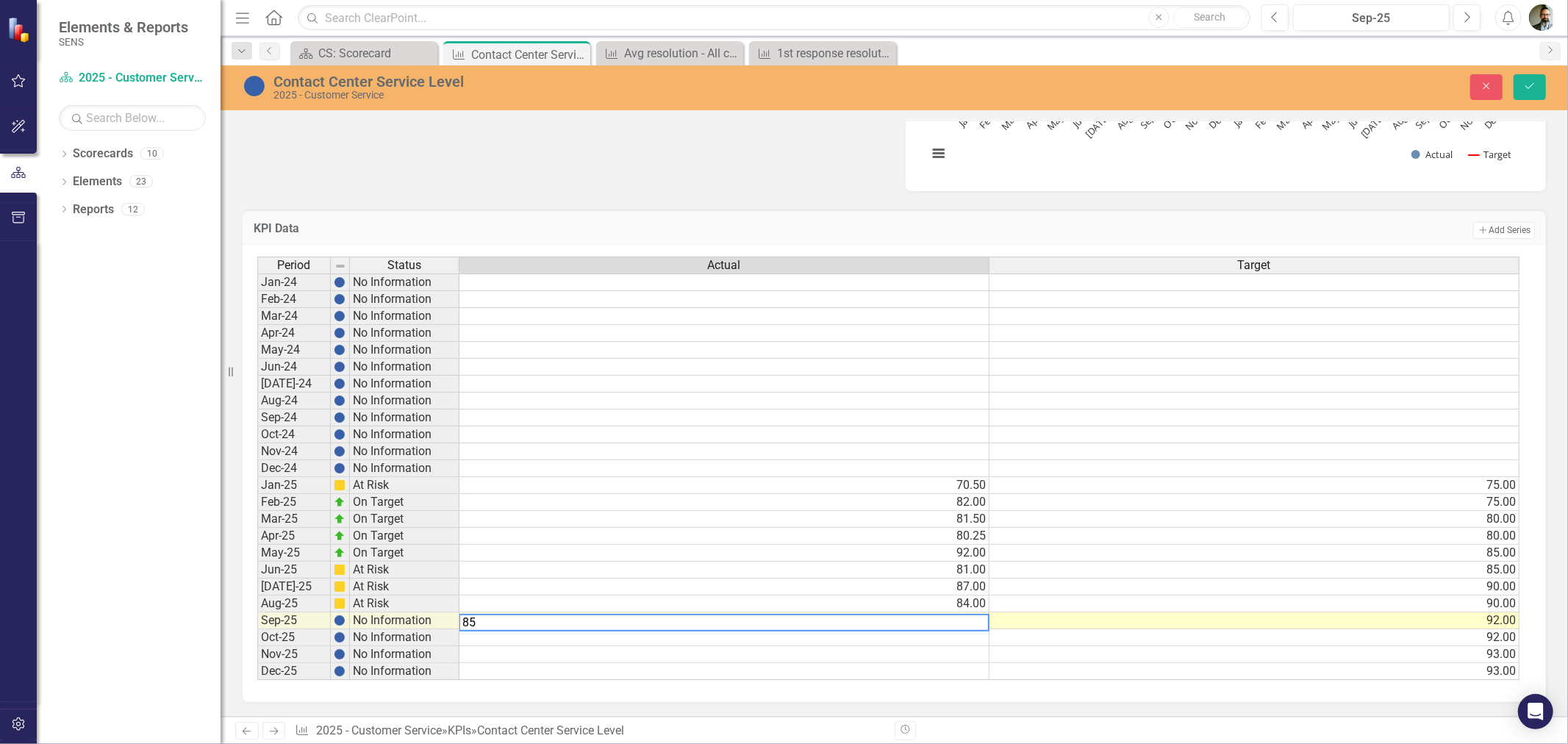
type textarea "85"
click at [171, 606] on div "Dropdown Scorecards 10 Dropdown 2025 - Company Scorecard 2025 - Accounting & Fi…" at bounding box center [129, 444] width 183 height 603
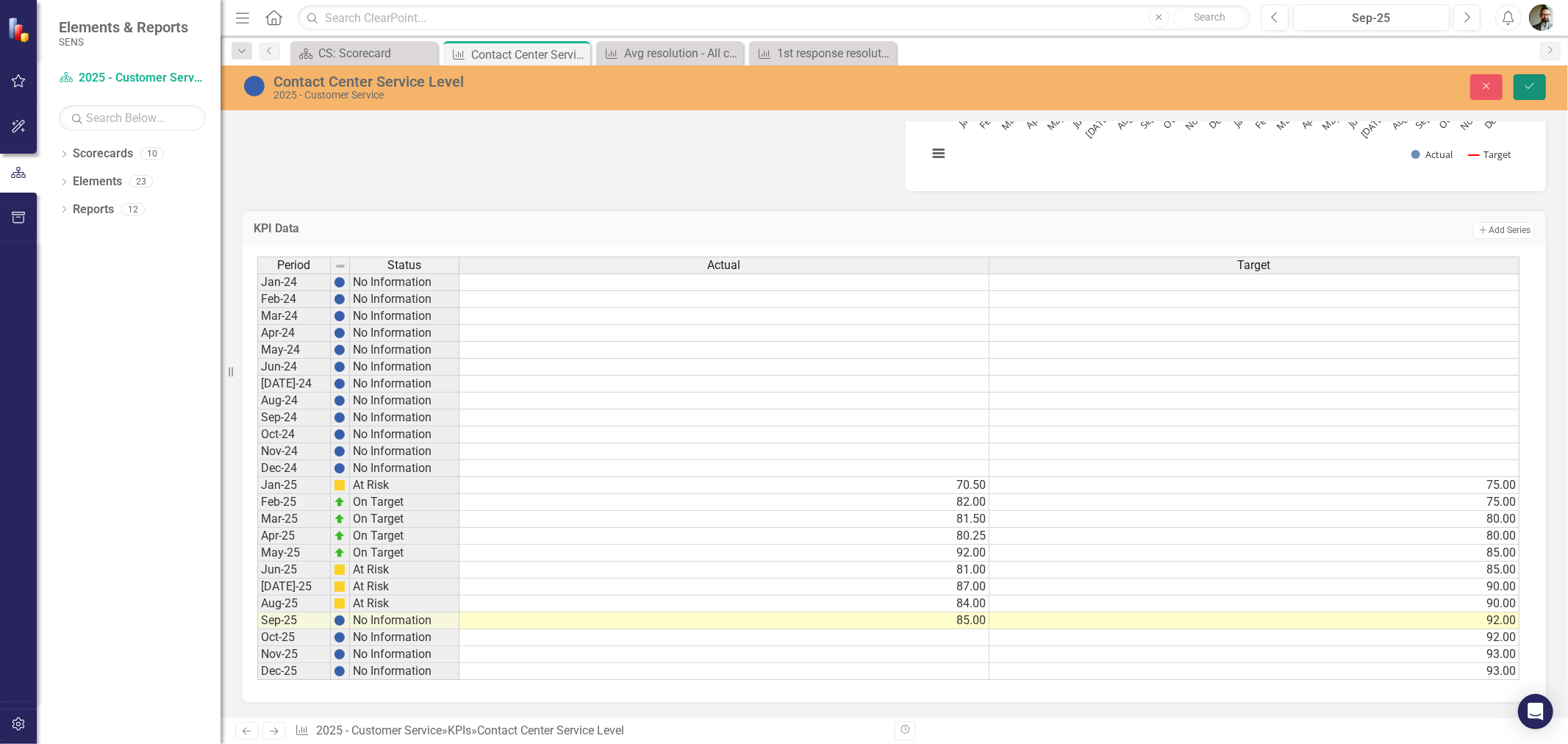
click at [1540, 86] on button "Save" at bounding box center [1529, 87] width 32 height 26
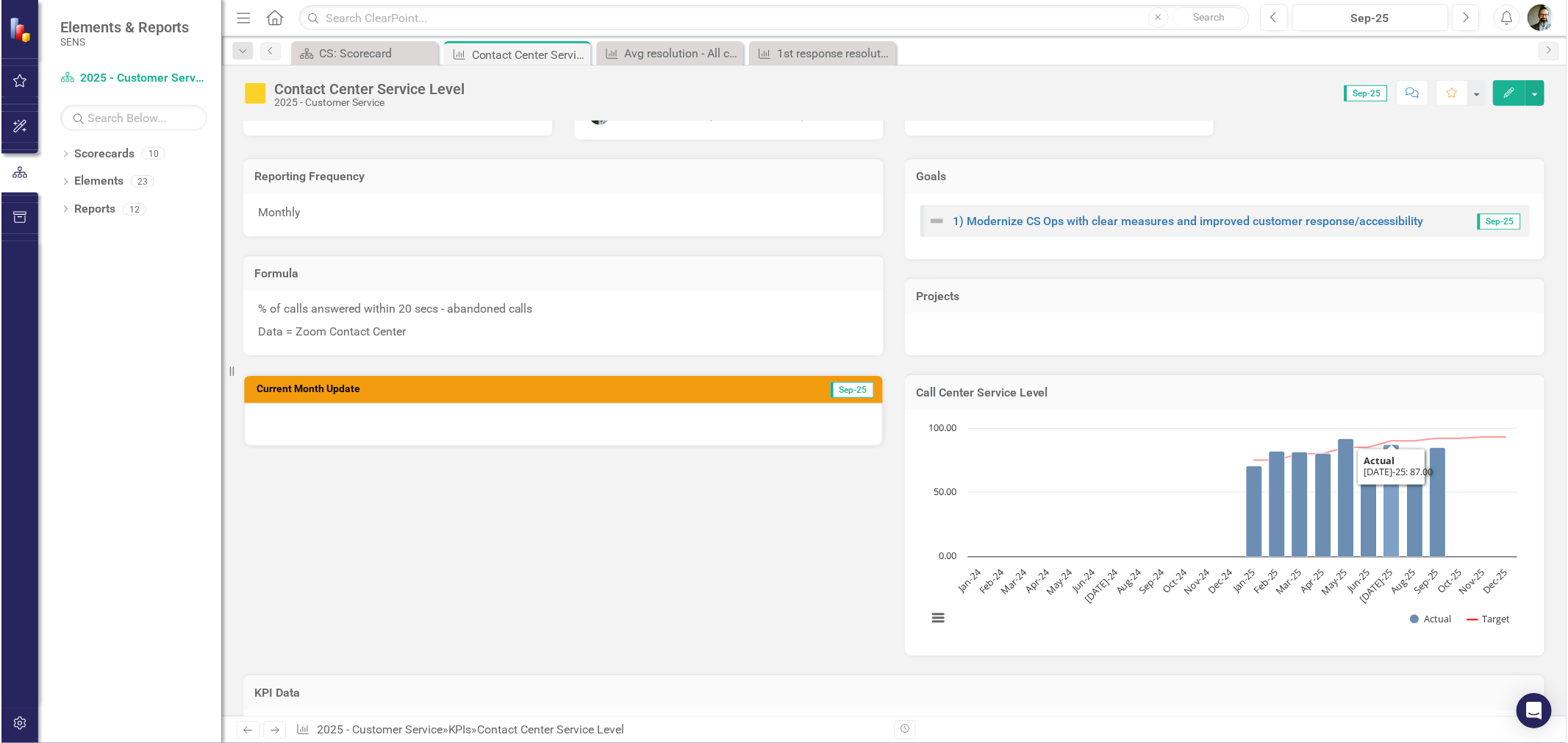
scroll to position [163, 0]
